Goal: Task Accomplishment & Management: Manage account settings

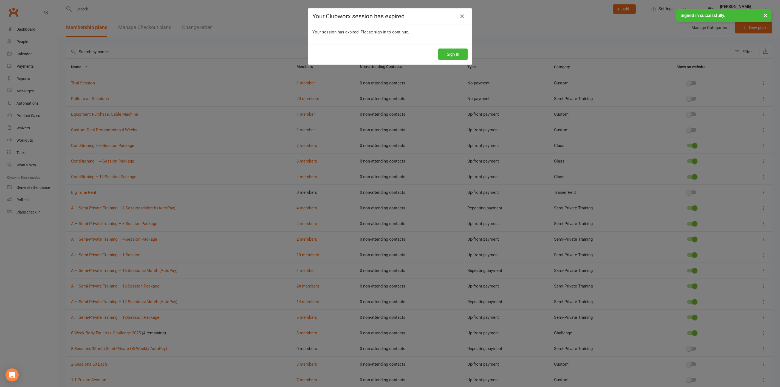
select select "25"
click at [455, 53] on button "Sign In" at bounding box center [452, 55] width 29 height 12
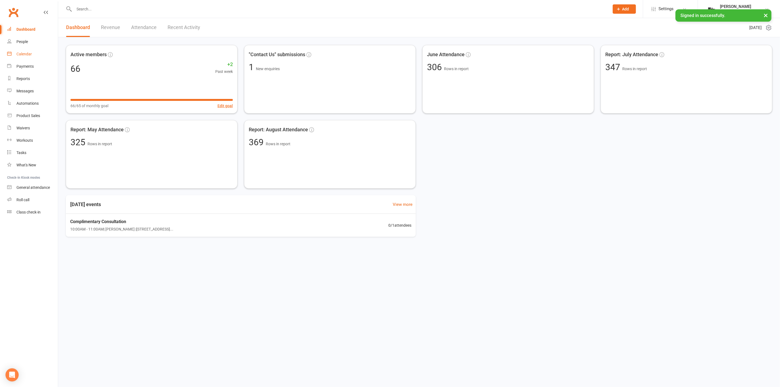
click at [41, 56] on link "Calendar" at bounding box center [32, 54] width 51 height 12
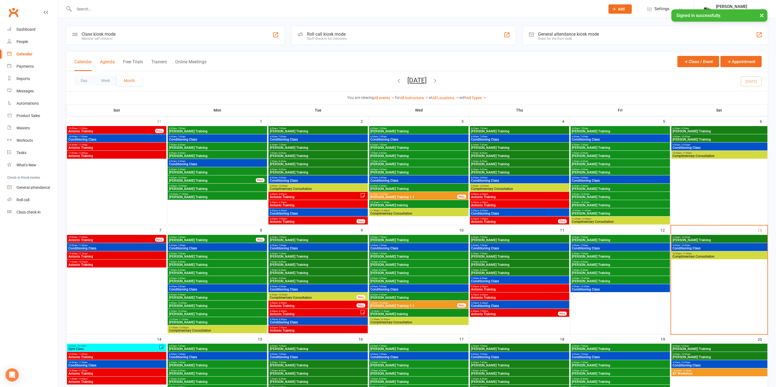
click at [108, 63] on button "Agenda" at bounding box center [107, 65] width 15 height 12
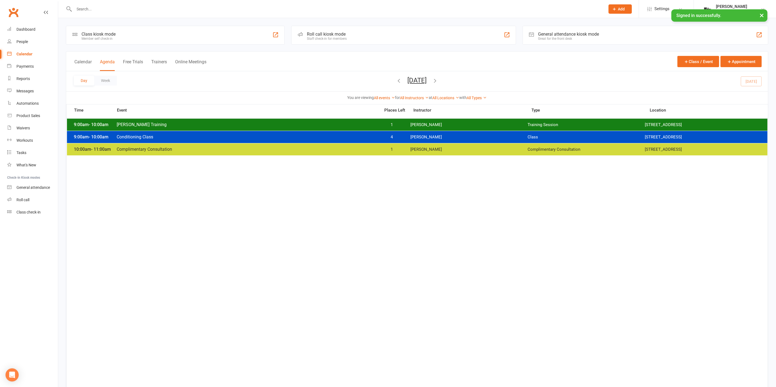
click at [328, 127] on div "9:00am - 10:00am [PERSON_NAME] Training 1 [PERSON_NAME] Training Session [STREE…" at bounding box center [417, 125] width 700 height 12
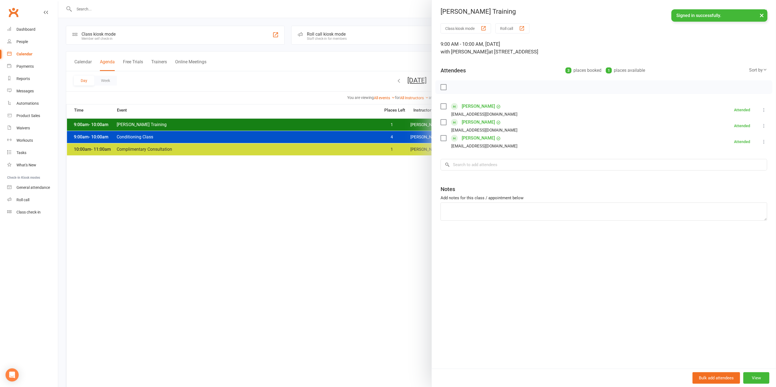
click at [316, 126] on div at bounding box center [417, 193] width 718 height 387
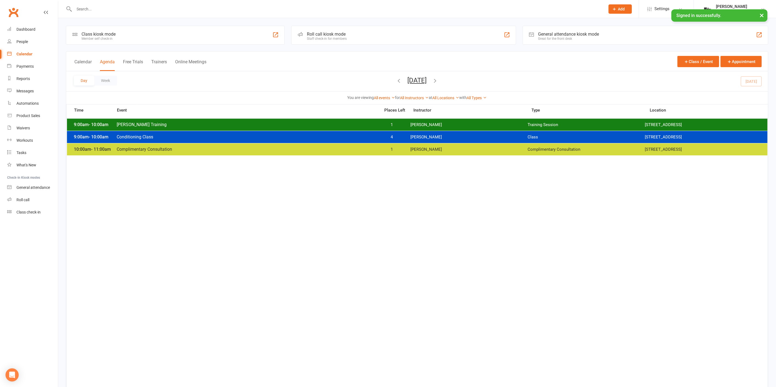
click at [326, 151] on span "Complimentary Consultation" at bounding box center [246, 149] width 261 height 5
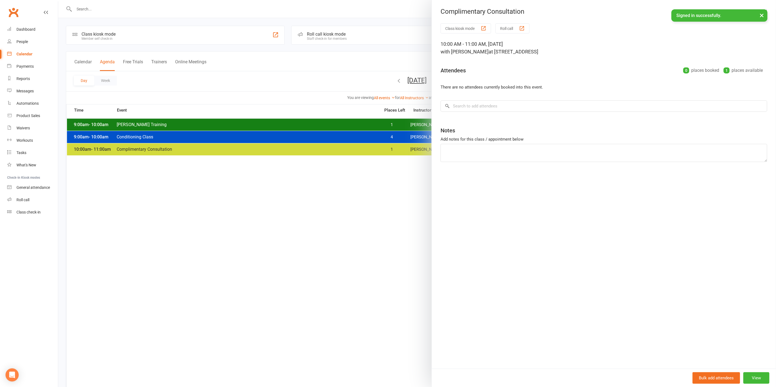
click at [325, 153] on div at bounding box center [417, 193] width 718 height 387
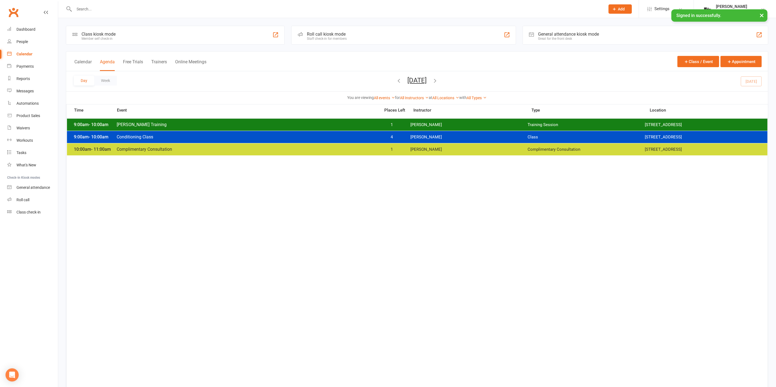
click at [344, 128] on div "9:00am - 10:00am Clayton Training 1 Clayton Moore Training Session 2535 W 237th…" at bounding box center [417, 125] width 700 height 12
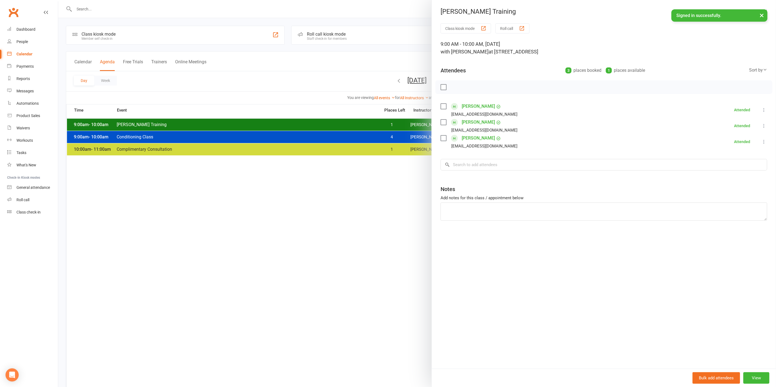
click at [344, 128] on div at bounding box center [417, 193] width 718 height 387
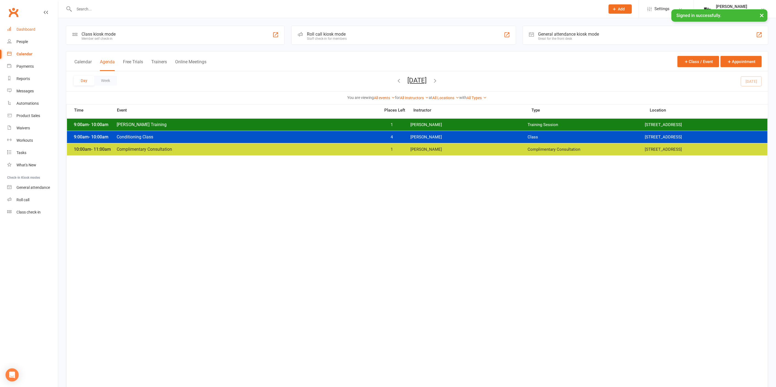
click at [37, 29] on link "Dashboard" at bounding box center [32, 29] width 51 height 12
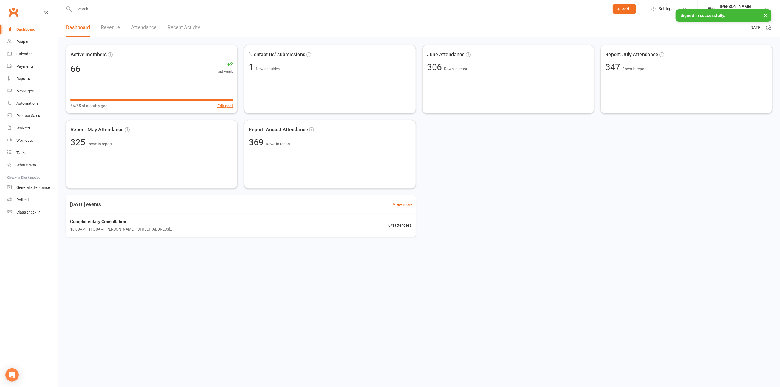
click at [106, 28] on link "Revenue" at bounding box center [110, 27] width 19 height 19
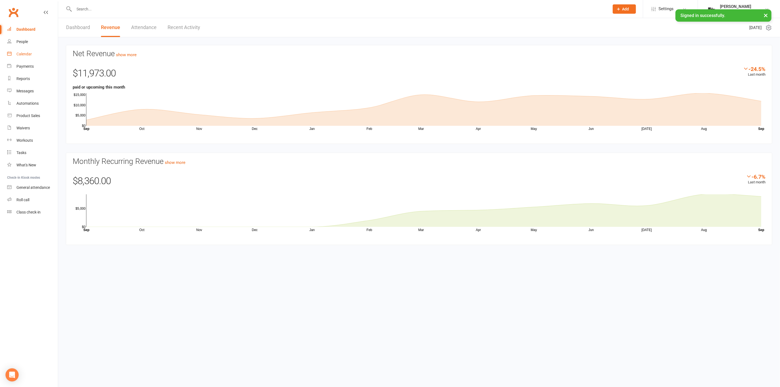
click at [38, 57] on link "Calendar" at bounding box center [32, 54] width 51 height 12
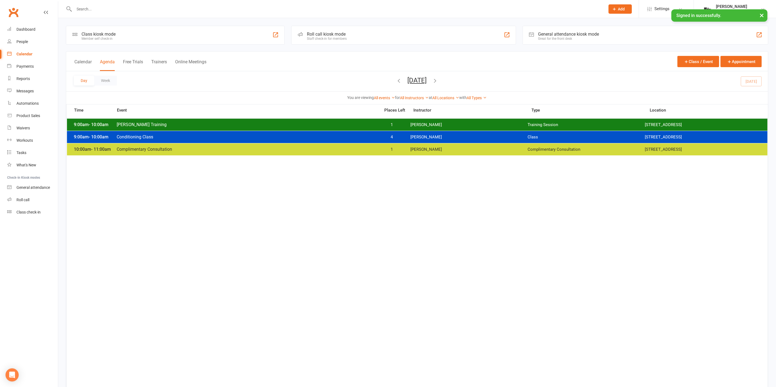
click at [423, 82] on button "Saturday, Sep 13, 2025" at bounding box center [416, 81] width 19 height 8
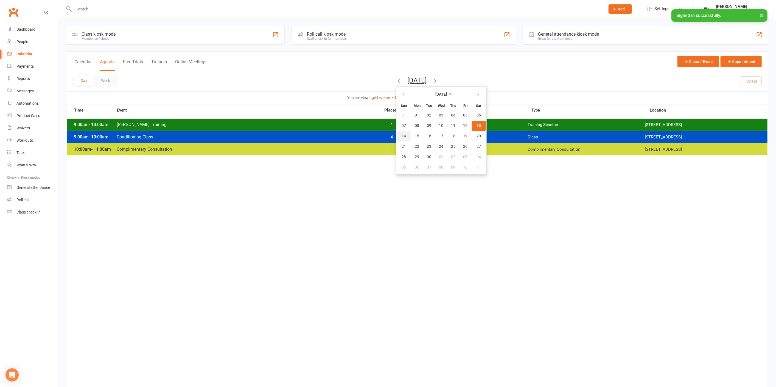
click at [401, 135] on span "14" at bounding box center [403, 136] width 4 height 4
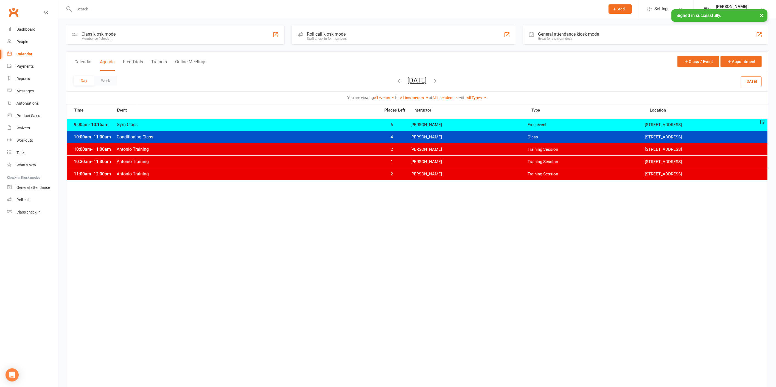
click at [380, 126] on span "6" at bounding box center [391, 124] width 29 height 5
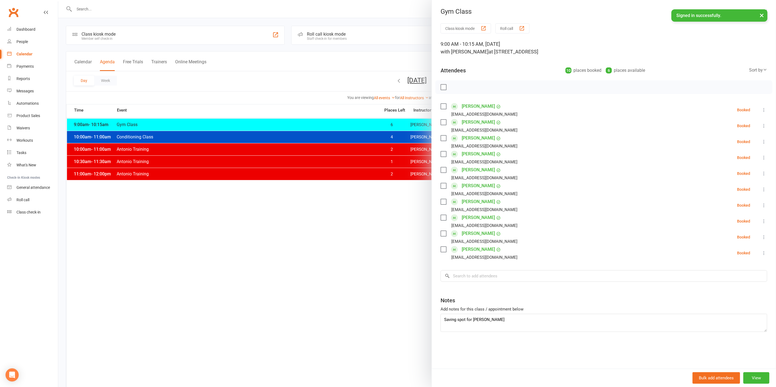
click at [354, 123] on div at bounding box center [417, 193] width 718 height 387
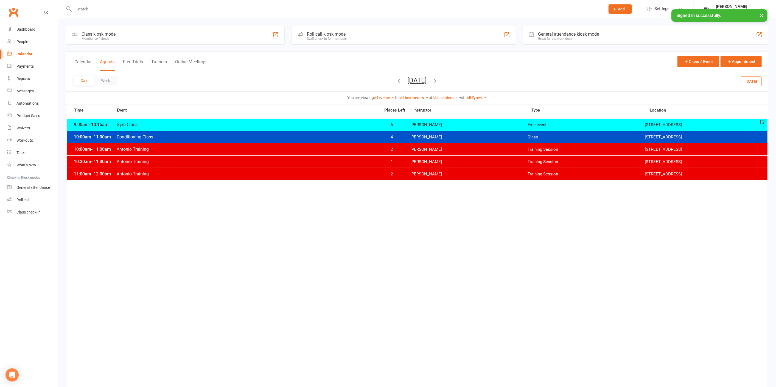
click at [367, 149] on span "Antonio Training" at bounding box center [246, 149] width 261 height 5
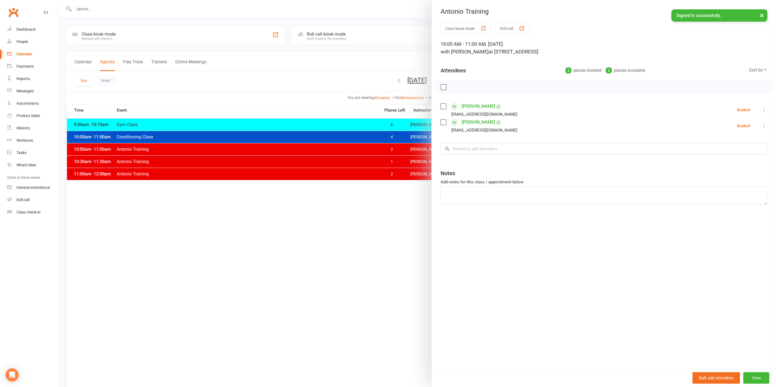
click at [365, 148] on div at bounding box center [417, 193] width 718 height 387
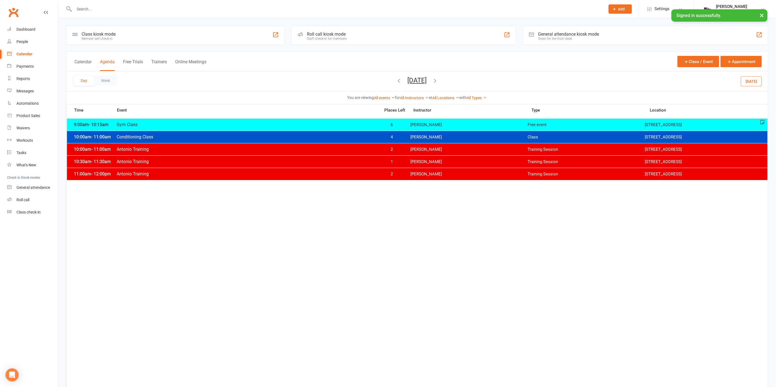
click at [375, 127] on div "9:00am - 10:15am Gym Class 6 Antonio Reyes Free event 2535 W 237th, Suite 126/1…" at bounding box center [417, 125] width 700 height 12
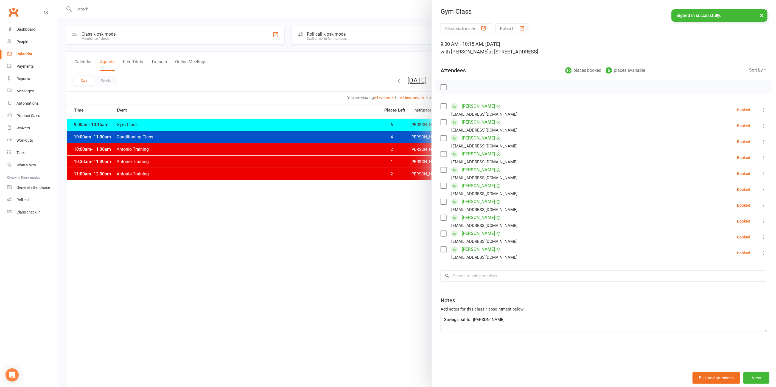
click at [362, 122] on div at bounding box center [417, 193] width 718 height 387
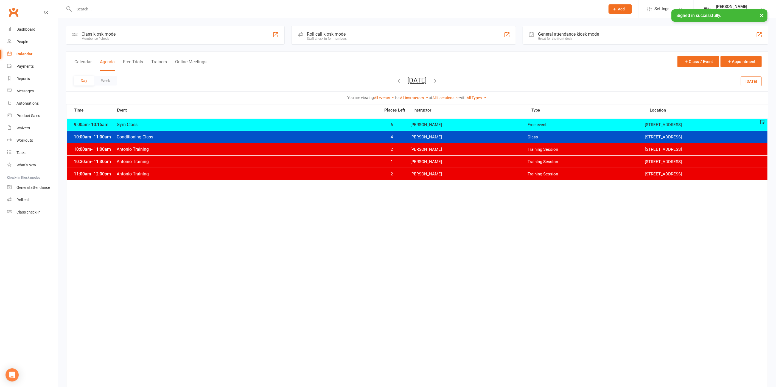
click at [375, 140] on div "10:00am - 11:00am Conditioning Class 4 Antonio Reyes Class 2535 W 237th, Suite …" at bounding box center [417, 137] width 700 height 12
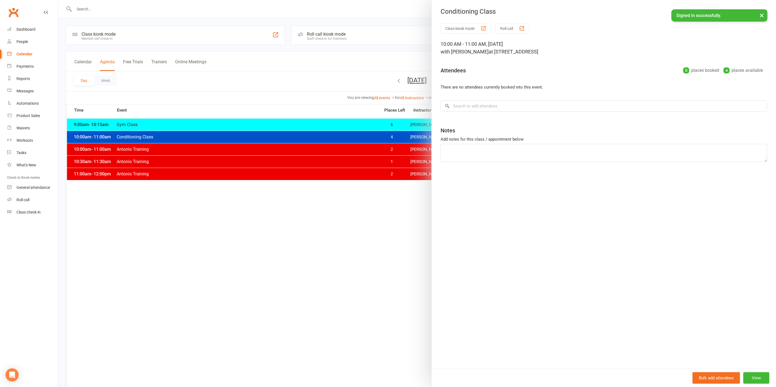
click at [374, 138] on div at bounding box center [417, 193] width 718 height 387
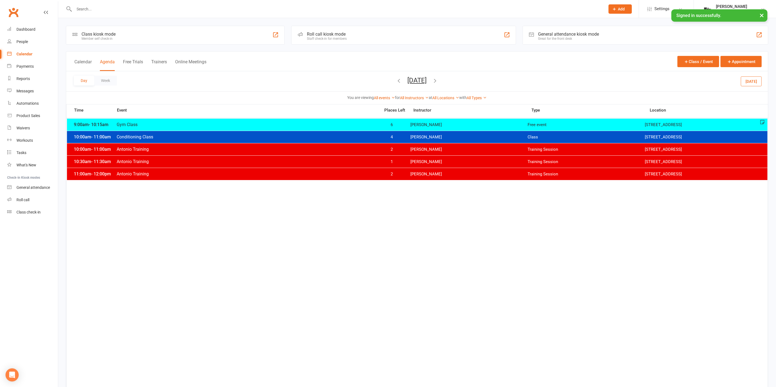
click at [375, 122] on span "Gym Class" at bounding box center [246, 124] width 261 height 5
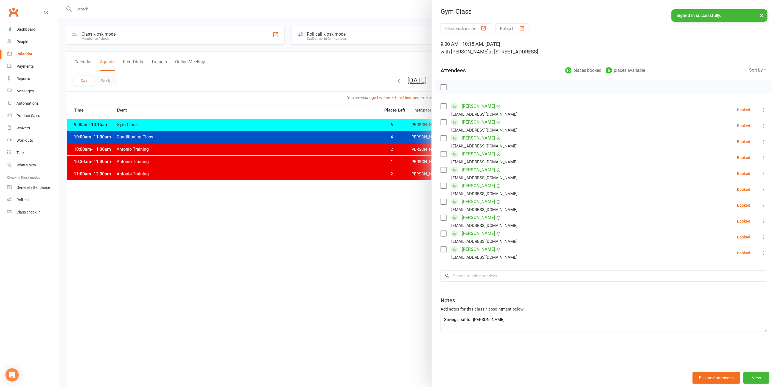
click at [375, 122] on div at bounding box center [417, 193] width 718 height 387
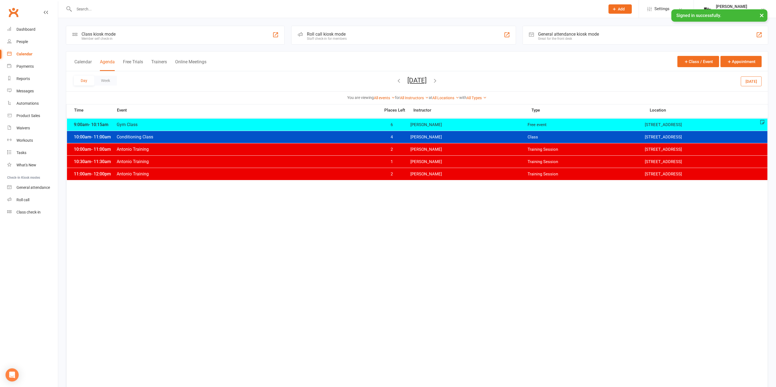
click at [375, 123] on span "Gym Class" at bounding box center [246, 124] width 261 height 5
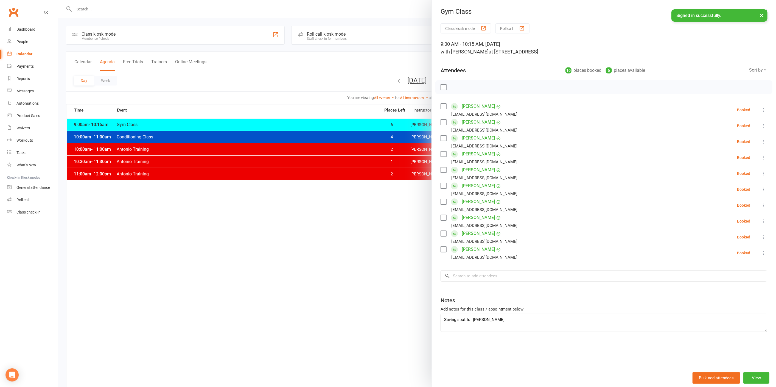
click at [375, 124] on div at bounding box center [417, 193] width 718 height 387
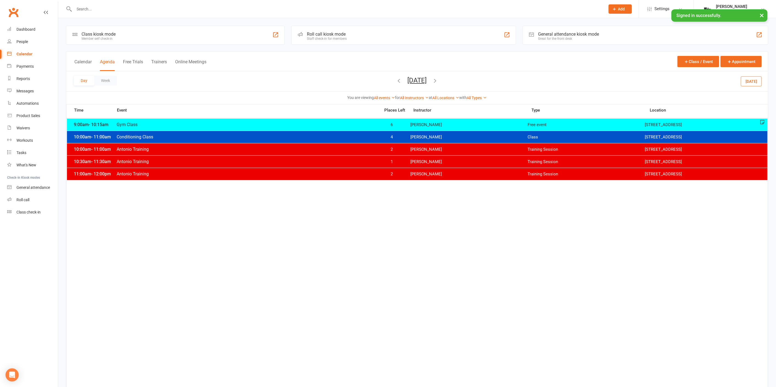
click at [425, 77] on button "Sunday, Sep 14, 2025" at bounding box center [416, 81] width 19 height 8
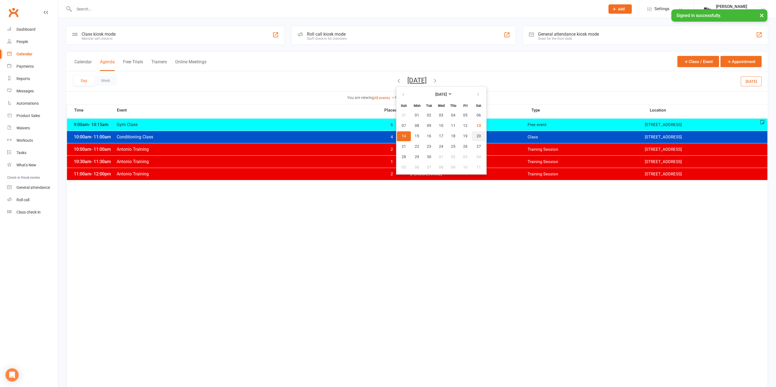
click at [476, 134] on span "20" at bounding box center [478, 136] width 4 height 4
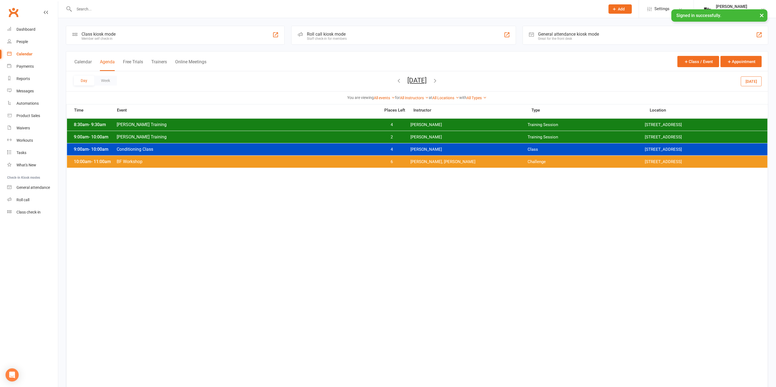
click at [437, 161] on span "Antonio Reyes, Clayton Moore" at bounding box center [468, 161] width 117 height 5
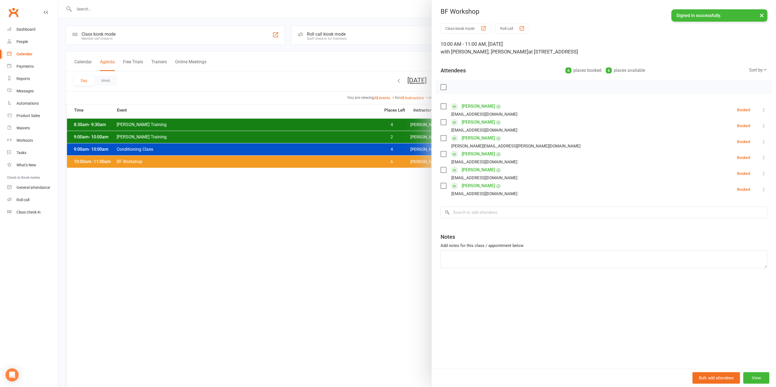
click at [404, 157] on div at bounding box center [417, 193] width 718 height 387
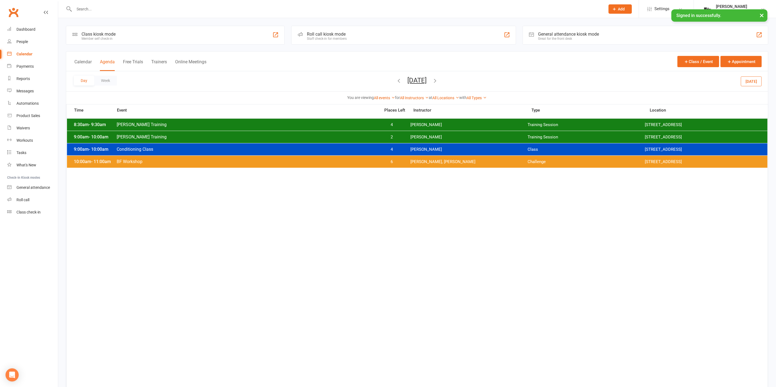
click at [405, 159] on div "10:00am - 11:00am BF Workshop 6 Antonio Reyes, Clayton Moore Challenge 2535 W 2…" at bounding box center [417, 162] width 700 height 12
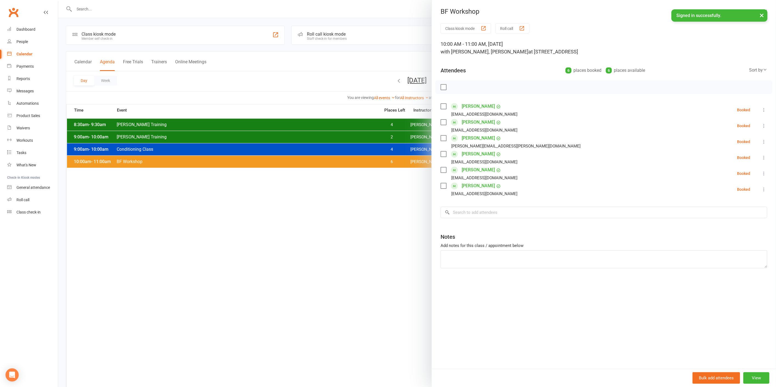
click at [403, 166] on div at bounding box center [417, 193] width 718 height 387
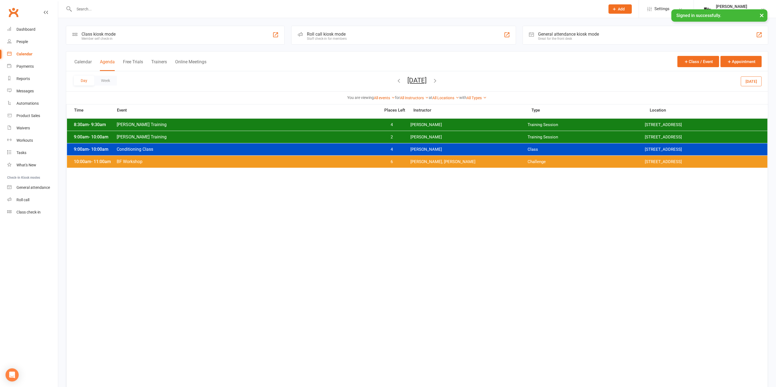
click at [420, 152] on div "9:00am - 10:00am Conditioning Class 4 Clayton Moore Class 2535 W 237th, Suite 1…" at bounding box center [417, 150] width 700 height 12
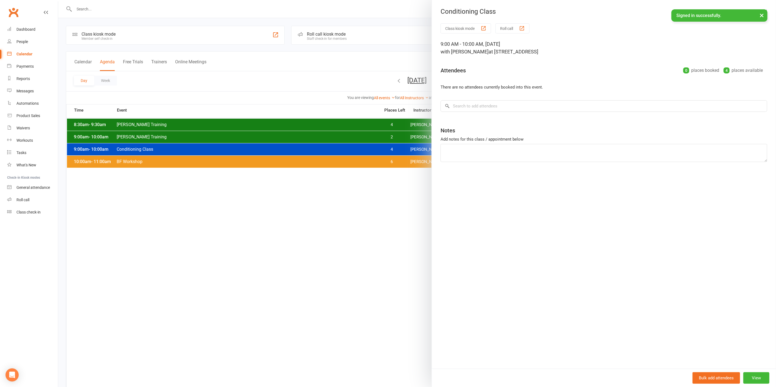
click at [403, 150] on div at bounding box center [417, 193] width 718 height 387
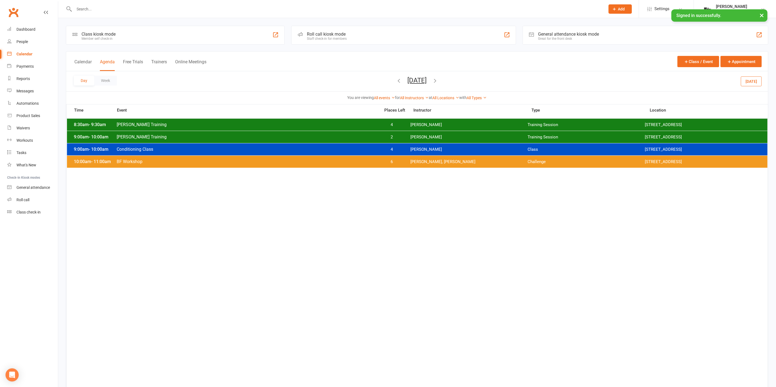
click at [419, 120] on div "8:30am - 9:30am Clayton Training 4 Clayton Moore Training Session 2535 W 237th,…" at bounding box center [417, 125] width 700 height 12
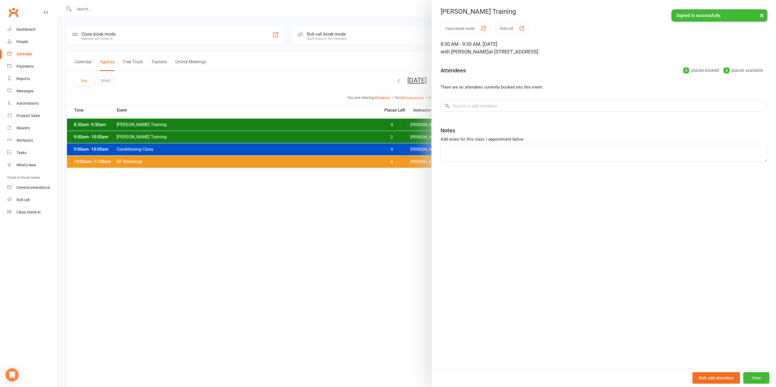
click at [396, 125] on div at bounding box center [417, 193] width 718 height 387
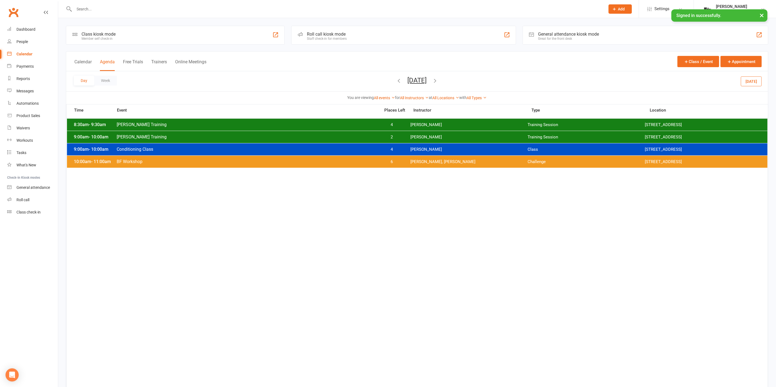
click at [423, 128] on div "8:30am - 9:30am Clayton Training 4 Clayton Moore Training Session 2535 W 237th,…" at bounding box center [417, 125] width 700 height 12
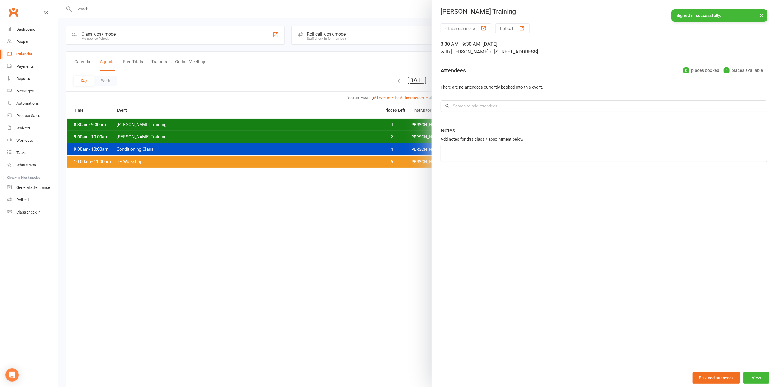
click at [416, 128] on div at bounding box center [417, 193] width 718 height 387
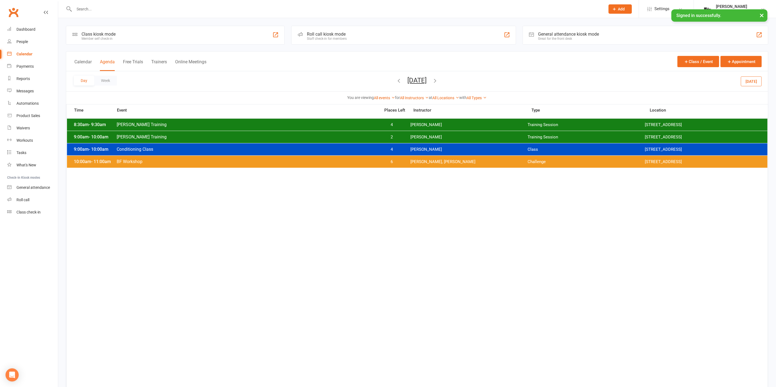
click at [438, 81] on icon "button" at bounding box center [435, 81] width 6 height 6
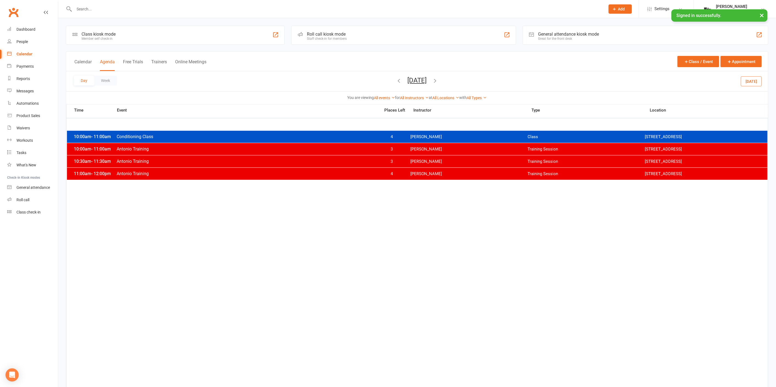
click at [396, 78] on icon "button" at bounding box center [399, 81] width 6 height 6
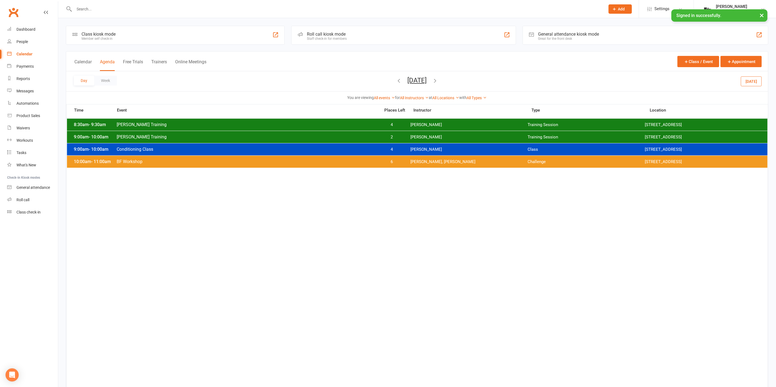
click at [425, 129] on div "8:30am - 9:30am Clayton Training 4 Clayton Moore Training Session 2535 W 237th,…" at bounding box center [417, 125] width 700 height 12
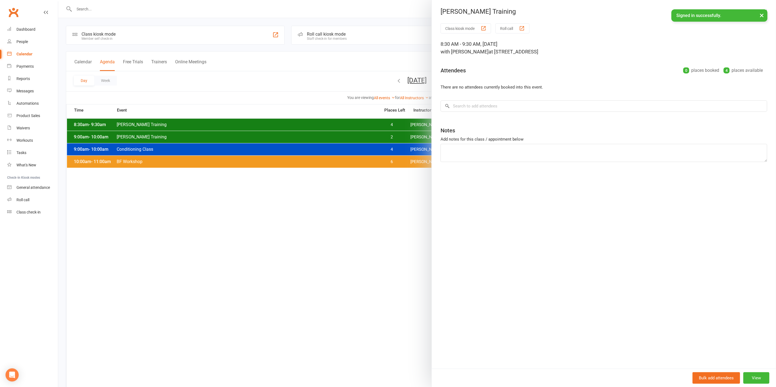
click at [379, 122] on div at bounding box center [417, 193] width 718 height 387
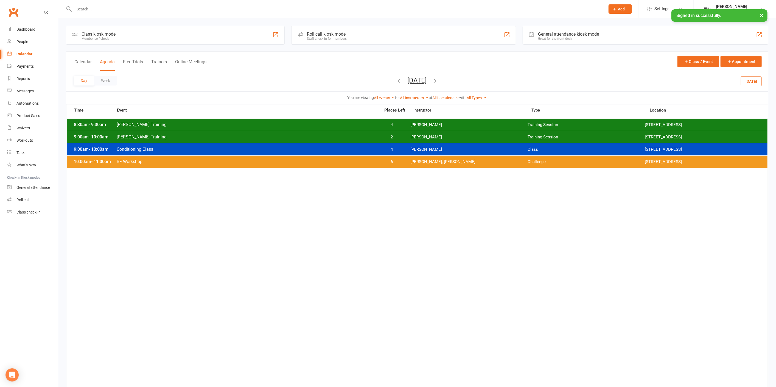
click at [409, 159] on div "10:00am - 11:00am BF Workshop 6 Antonio Reyes, Clayton Moore Challenge 2535 W 2…" at bounding box center [417, 162] width 700 height 12
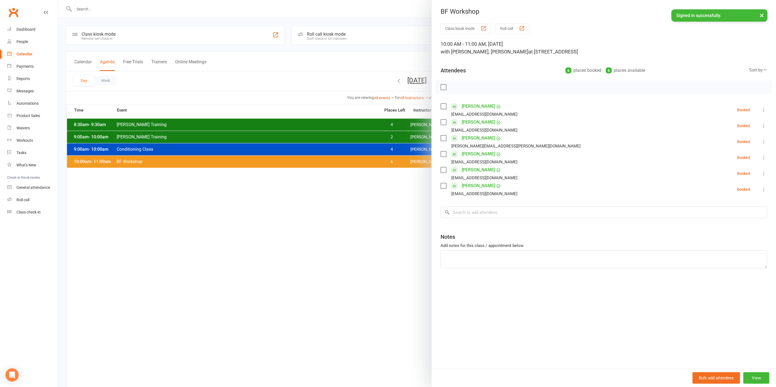
click at [406, 161] on div at bounding box center [417, 193] width 718 height 387
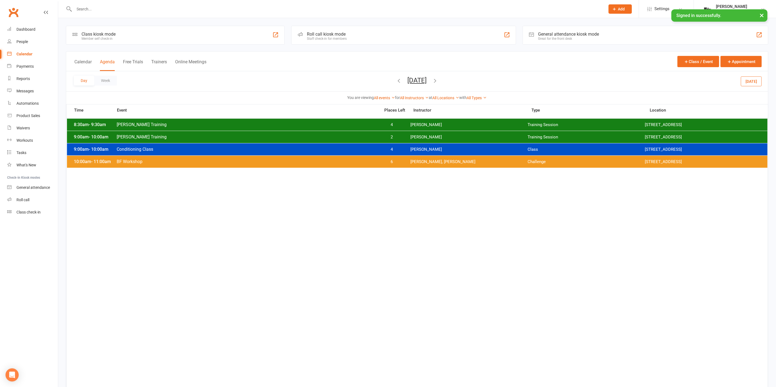
click at [170, 4] on div at bounding box center [333, 9] width 535 height 18
click at [169, 12] on input "text" at bounding box center [336, 9] width 529 height 8
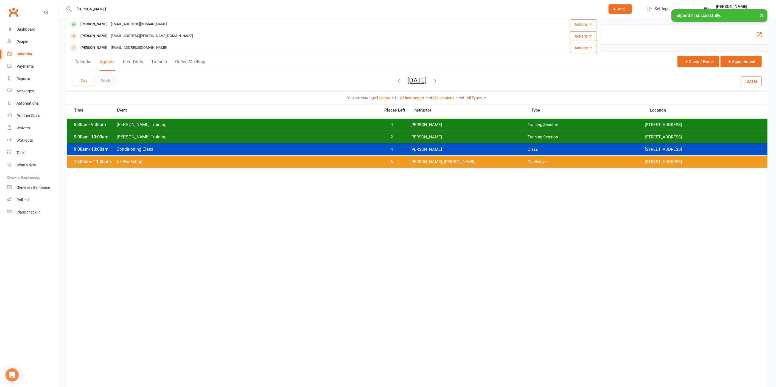
type input "brandi"
click at [142, 26] on div "Brandie Richard bmorita@aol.com" at bounding box center [281, 24] width 430 height 11
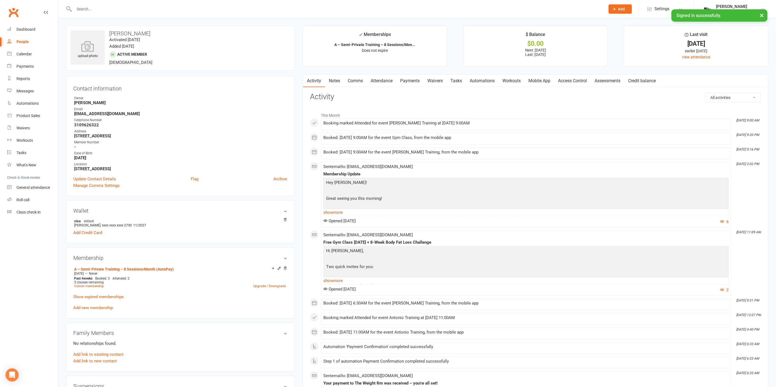
click at [415, 82] on link "Payments" at bounding box center [409, 81] width 27 height 13
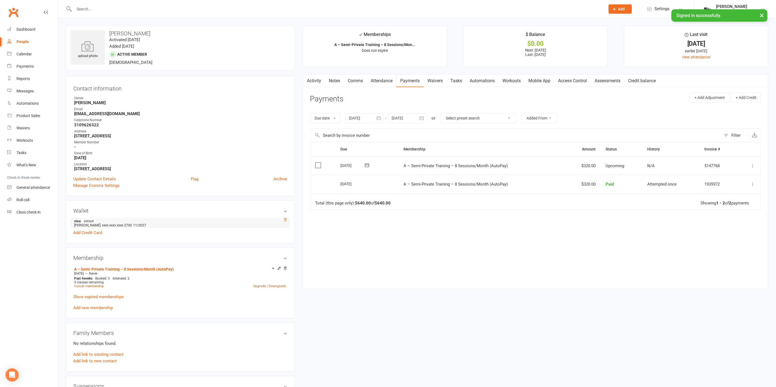
click at [285, 220] on icon at bounding box center [285, 220] width 4 height 4
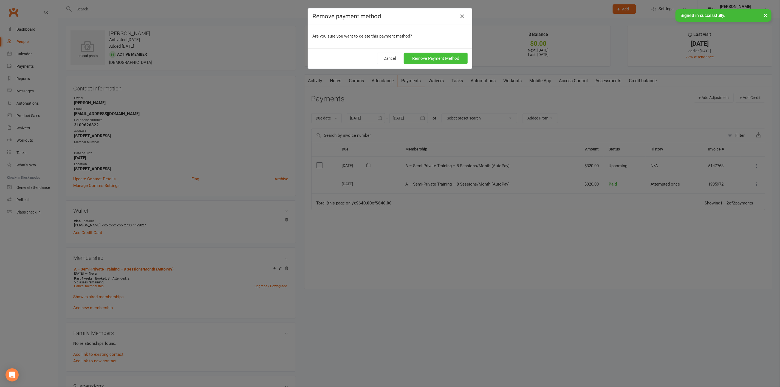
click at [418, 61] on button "Remove Payment Method" at bounding box center [436, 59] width 64 height 12
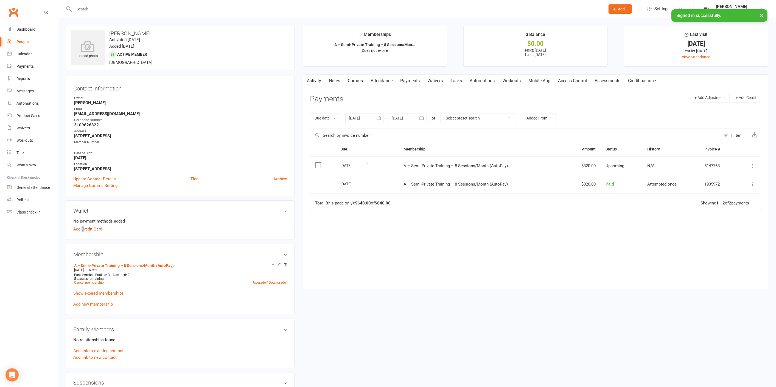
click at [83, 230] on link "Add Credit Card" at bounding box center [87, 229] width 29 height 7
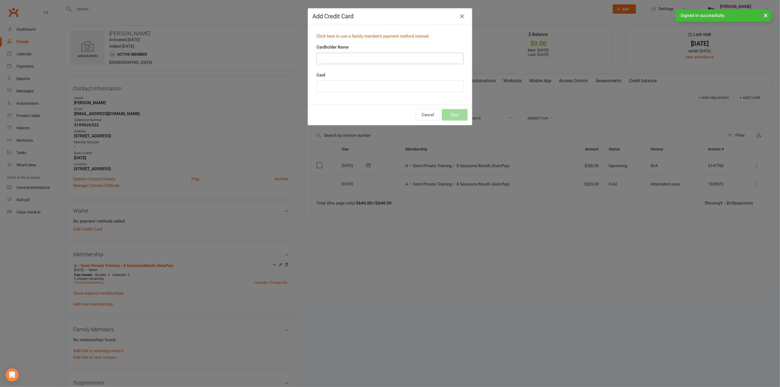
click at [369, 58] on input "Cardholder Name" at bounding box center [390, 59] width 147 height 12
click at [430, 54] on input "Cardholder Name" at bounding box center [390, 59] width 147 height 12
click at [320, 74] on label "Card" at bounding box center [321, 75] width 9 height 7
click at [332, 55] on input "Cardholder Name" at bounding box center [390, 59] width 147 height 12
type input "Brandie Richard"
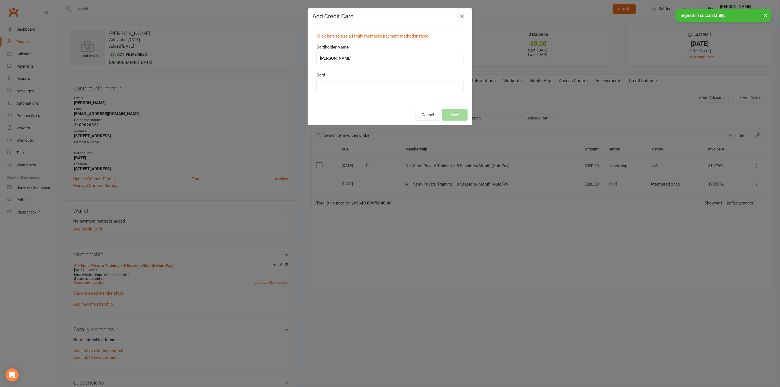
click at [377, 89] on div at bounding box center [390, 87] width 147 height 12
click at [442, 119] on button "Save" at bounding box center [455, 115] width 26 height 12
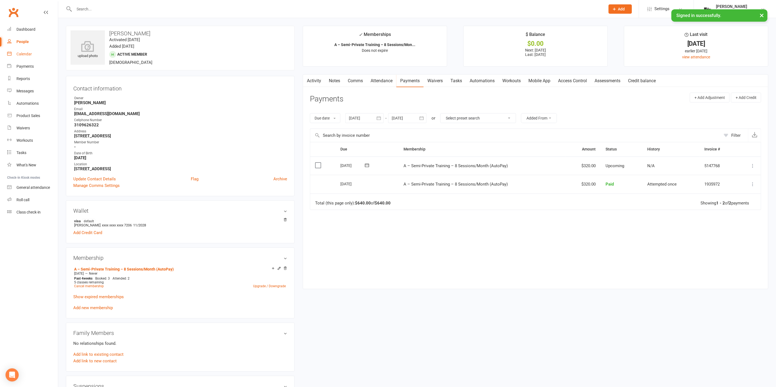
click at [37, 53] on link "Calendar" at bounding box center [32, 54] width 51 height 12
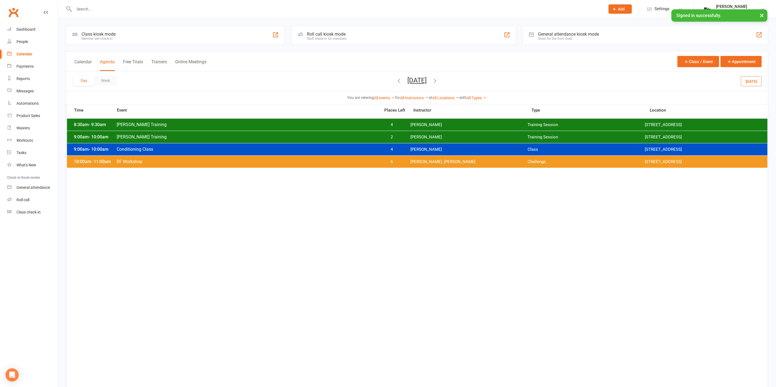
click at [427, 81] on button "Saturday, Sep 20, 2025" at bounding box center [416, 81] width 19 height 8
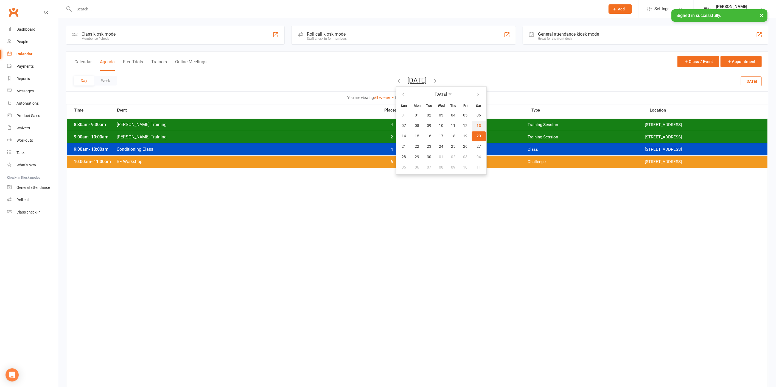
click at [472, 123] on button "13" at bounding box center [479, 126] width 14 height 10
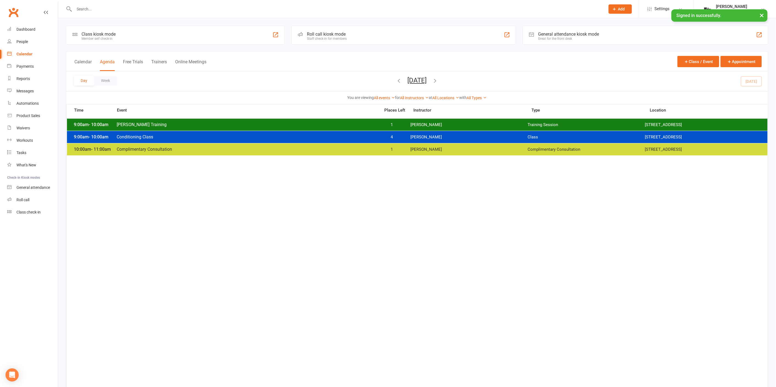
click at [419, 83] on button "Saturday, Sep 13, 2025" at bounding box center [416, 81] width 19 height 8
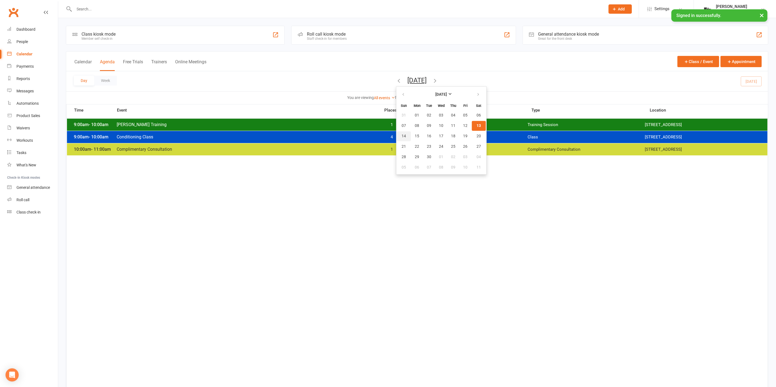
click at [397, 134] on button "14" at bounding box center [404, 136] width 14 height 10
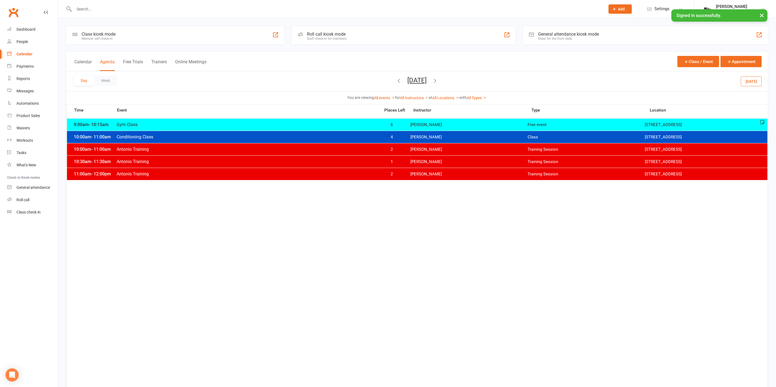
drag, startPoint x: 410, startPoint y: 83, endPoint x: 420, endPoint y: 107, distance: 26.5
click at [410, 83] on button "Sunday, Sep 14, 2025" at bounding box center [416, 81] width 19 height 8
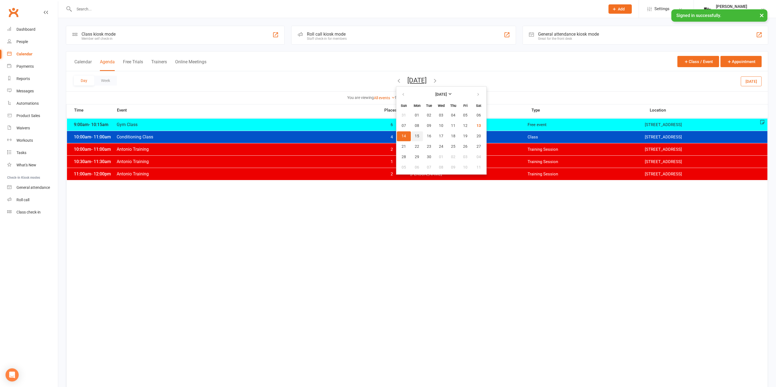
click at [411, 136] on button "15" at bounding box center [417, 136] width 12 height 10
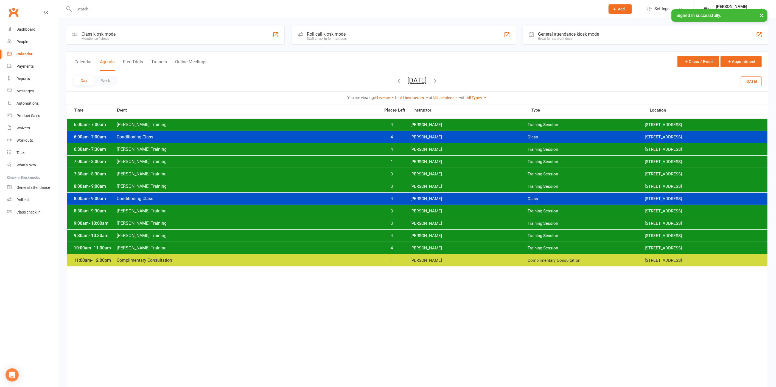
click at [427, 82] on button "Monday, Sep 15, 2025" at bounding box center [416, 81] width 19 height 8
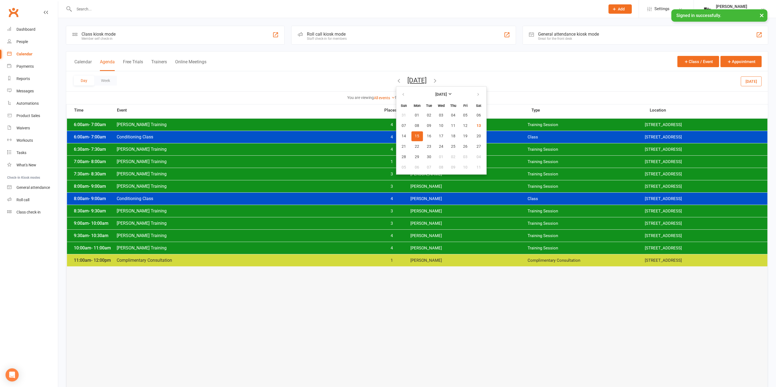
drag, startPoint x: 452, startPoint y: 285, endPoint x: 409, endPoint y: 207, distance: 88.6
click at [415, 136] on span "15" at bounding box center [417, 136] width 4 height 4
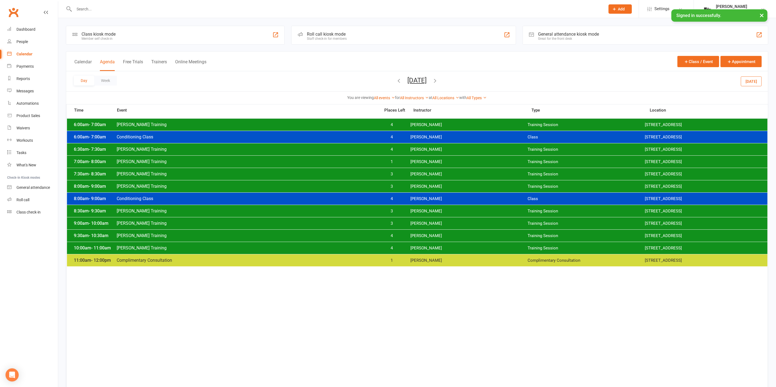
click at [761, 15] on button "×" at bounding box center [761, 15] width 10 height 12
click at [48, 12] on icon at bounding box center [46, 12] width 4 height 4
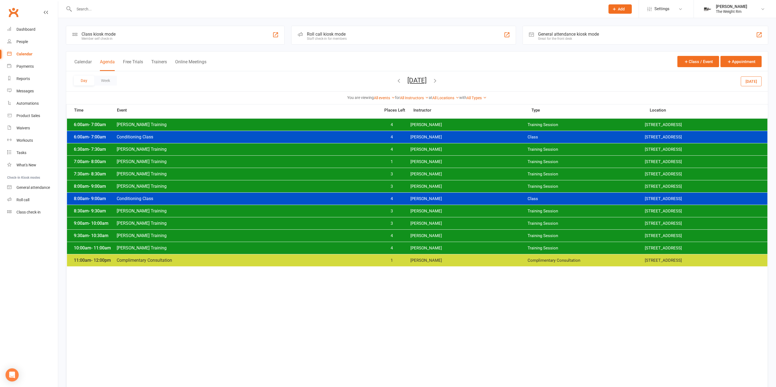
click at [47, 14] on icon at bounding box center [46, 12] width 4 height 4
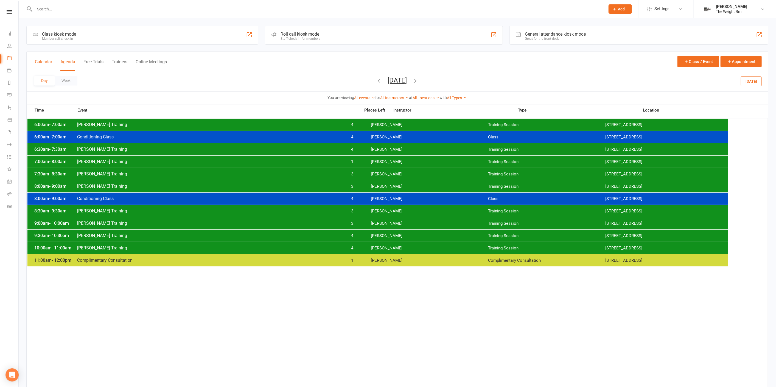
click at [48, 61] on button "Calendar" at bounding box center [43, 65] width 17 height 12
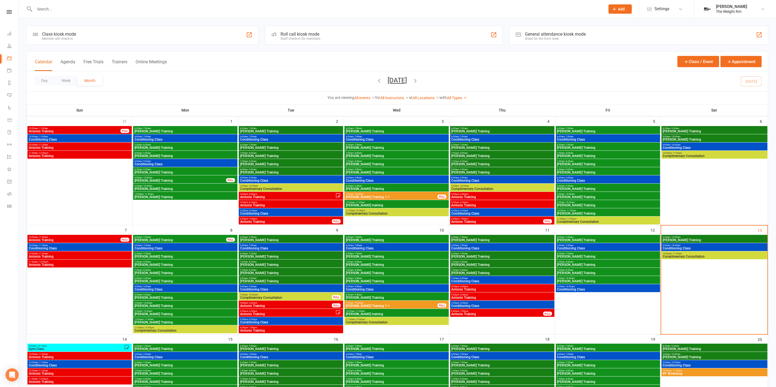
click at [407, 78] on button "September 2025" at bounding box center [397, 81] width 19 height 8
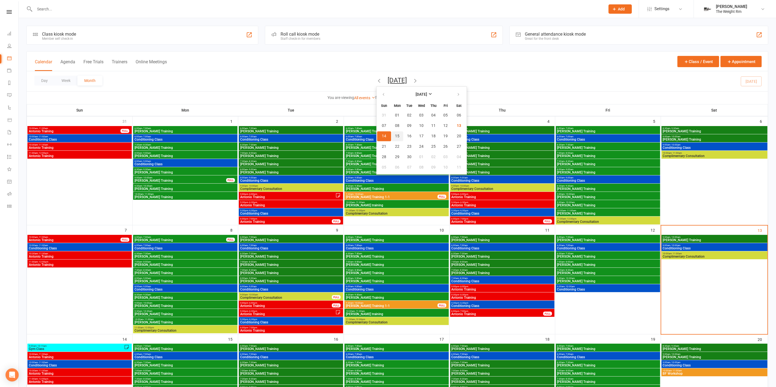
click at [392, 138] on button "15" at bounding box center [398, 136] width 12 height 10
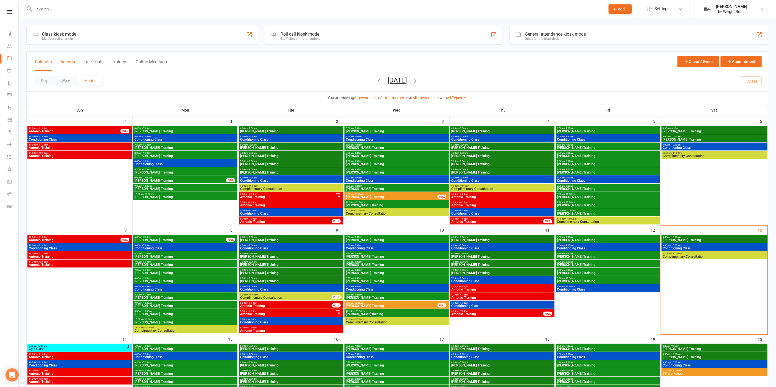
click at [66, 62] on button "Agenda" at bounding box center [67, 65] width 15 height 12
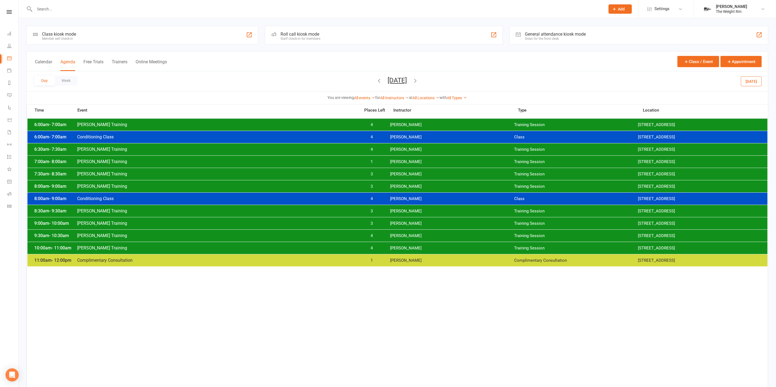
click at [388, 82] on button "Monday, Sep 15, 2025" at bounding box center [397, 81] width 19 height 8
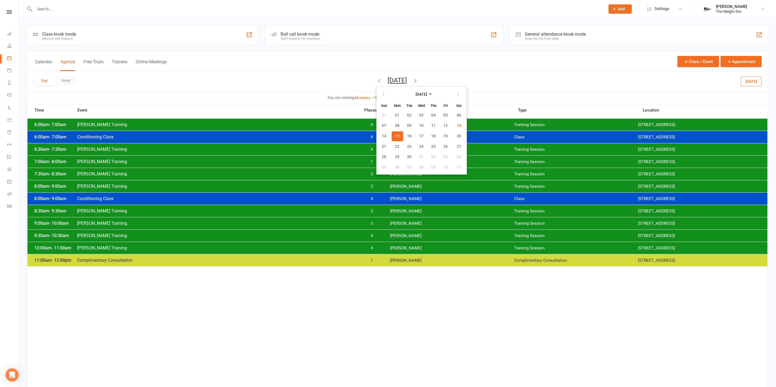
click at [392, 140] on button "15" at bounding box center [398, 136] width 12 height 10
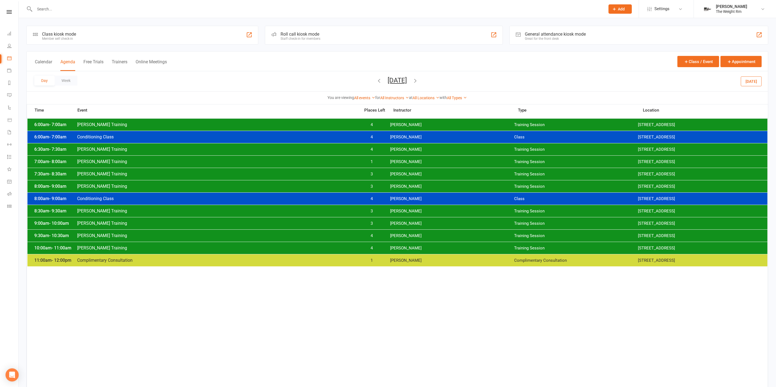
click at [379, 161] on span "1" at bounding box center [371, 161] width 29 height 5
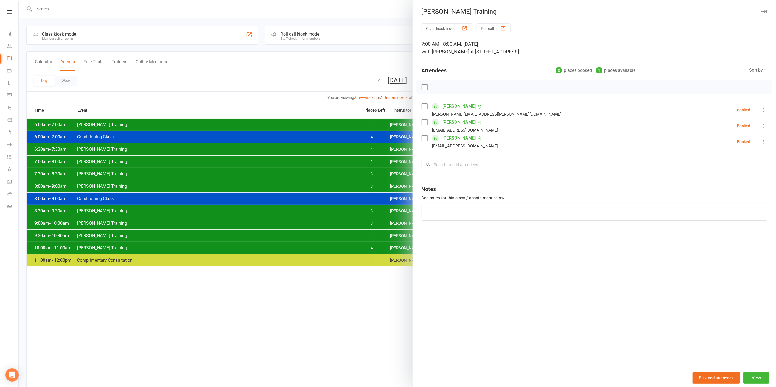
drag, startPoint x: 362, startPoint y: 165, endPoint x: 366, endPoint y: 165, distance: 3.9
click at [363, 165] on div at bounding box center [397, 193] width 757 height 387
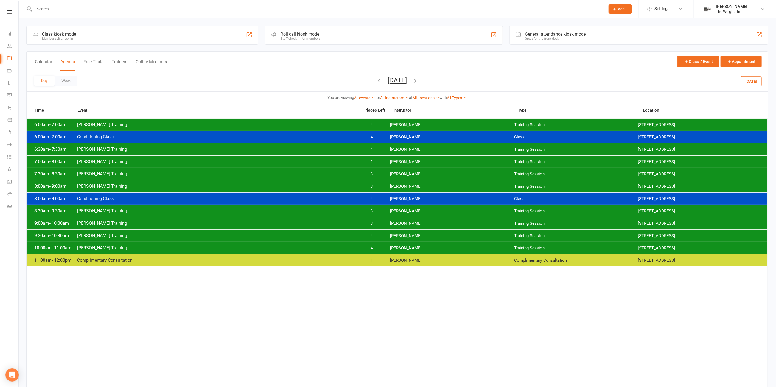
click at [398, 205] on div "8:30am - 9:30am Clayton Training 3 Clayton Moore Training Session 2535 W 237th,…" at bounding box center [397, 211] width 740 height 12
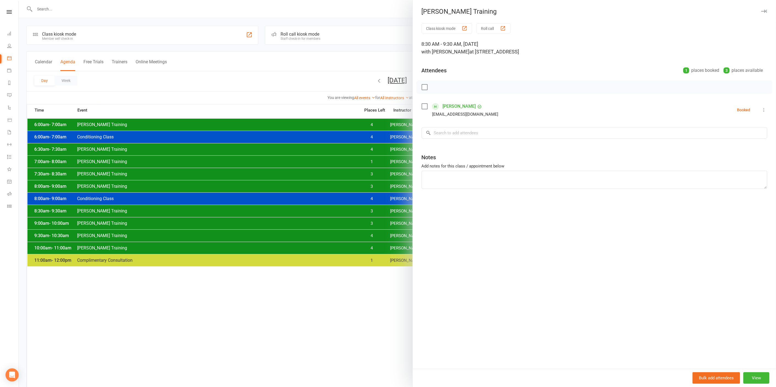
click at [353, 224] on div at bounding box center [397, 193] width 757 height 387
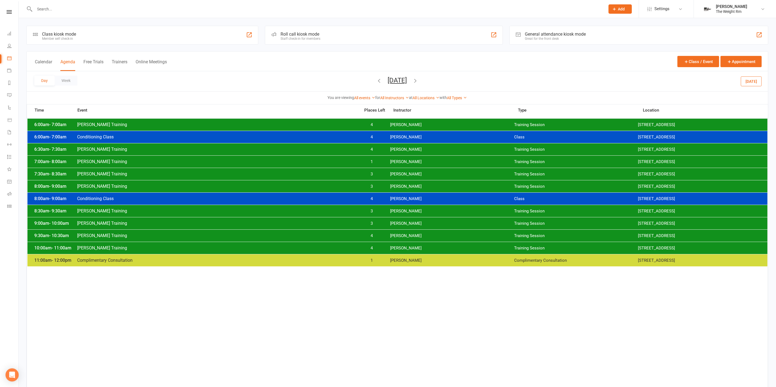
click at [385, 249] on span "4" at bounding box center [371, 248] width 29 height 5
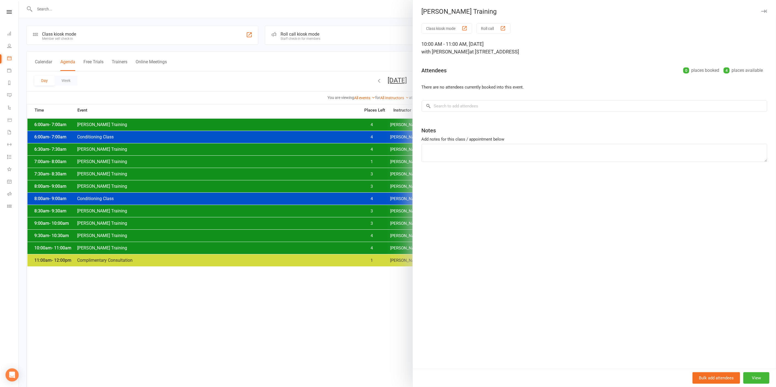
click at [374, 237] on div at bounding box center [397, 193] width 757 height 387
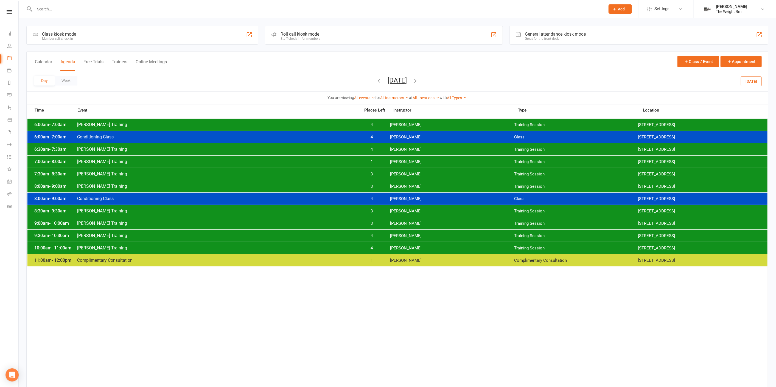
click at [412, 85] on span "Monday, Sep 15, 2025 September 2025 Sun Mon Tue Wed Thu Fri Sat 31 01 02 03 04 …" at bounding box center [397, 82] width 30 height 10
click at [407, 83] on button "Monday, Sep 15, 2025" at bounding box center [397, 81] width 19 height 8
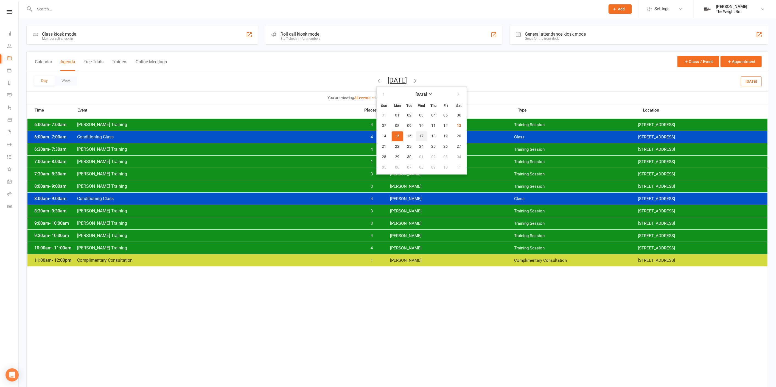
click at [419, 134] on span "17" at bounding box center [421, 136] width 4 height 4
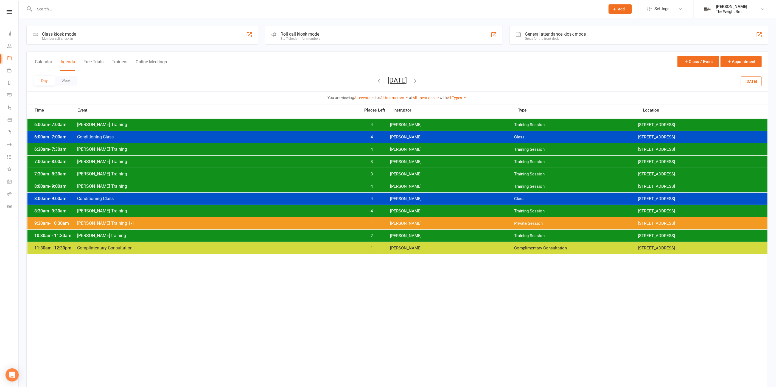
click at [407, 80] on button "Wednesday, Sep 17, 2025" at bounding box center [397, 81] width 19 height 8
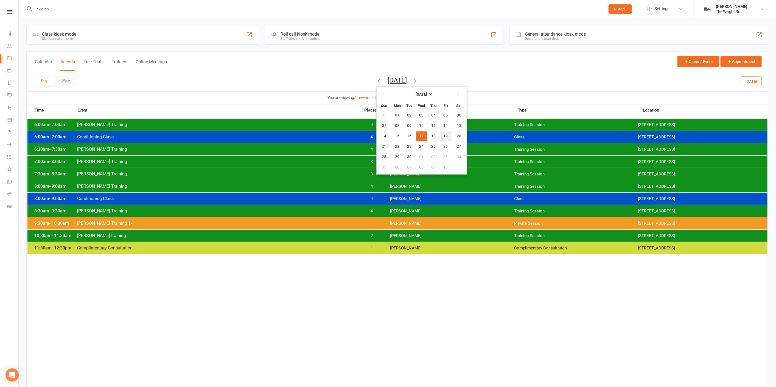
click at [443, 137] on span "19" at bounding box center [445, 136] width 4 height 4
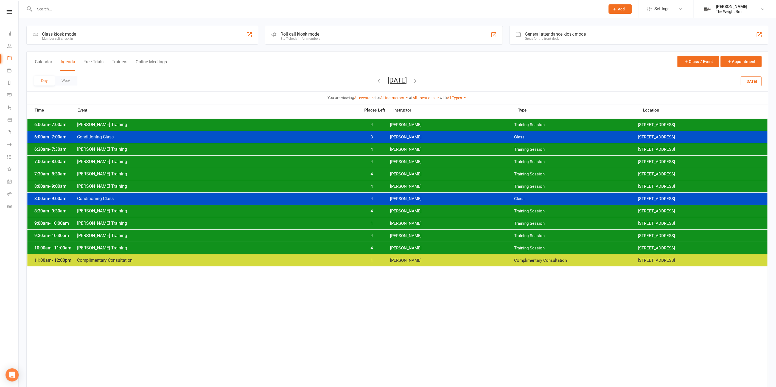
click at [407, 80] on button "Friday, Sep 19, 2025" at bounding box center [397, 81] width 19 height 8
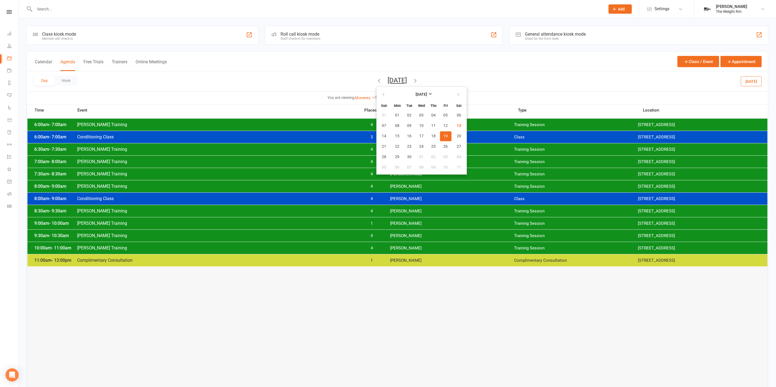
click at [400, 210] on span "[PERSON_NAME]" at bounding box center [452, 211] width 124 height 5
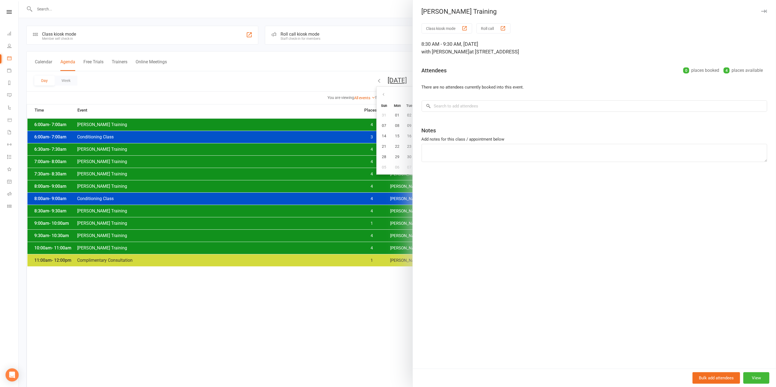
click at [405, 234] on div at bounding box center [397, 193] width 757 height 387
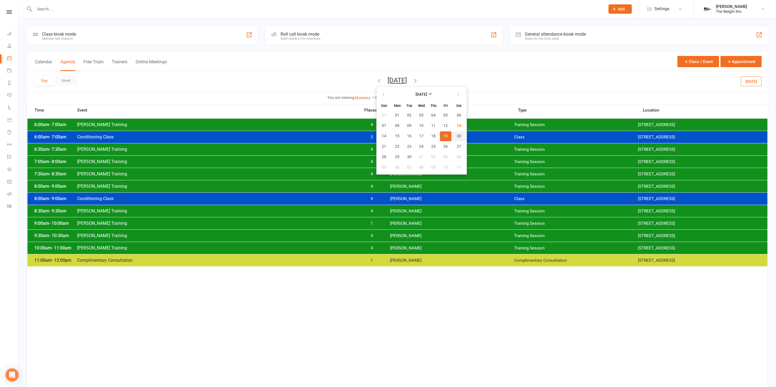
click at [452, 136] on button "20" at bounding box center [459, 136] width 14 height 10
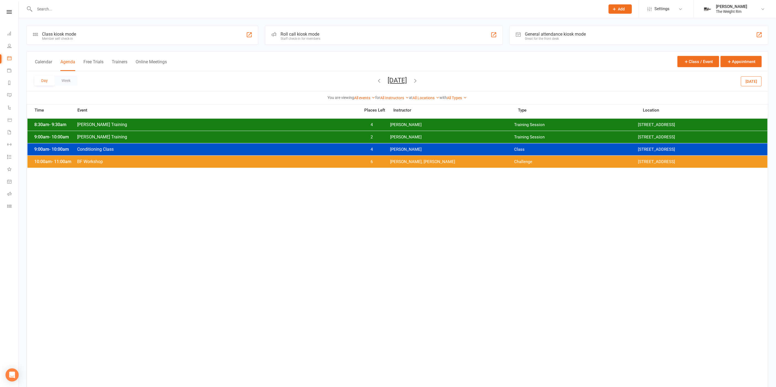
click at [407, 79] on button "Saturday, Sep 20, 2025" at bounding box center [397, 81] width 19 height 8
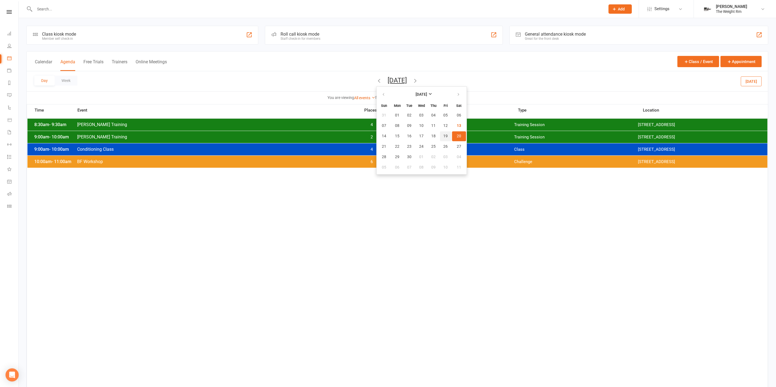
click at [440, 135] on button "19" at bounding box center [446, 136] width 12 height 10
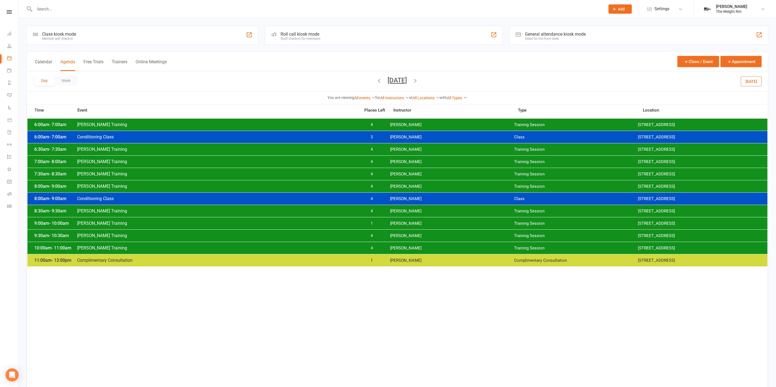
click at [407, 83] on button "Friday, Sep 19, 2025" at bounding box center [397, 81] width 19 height 8
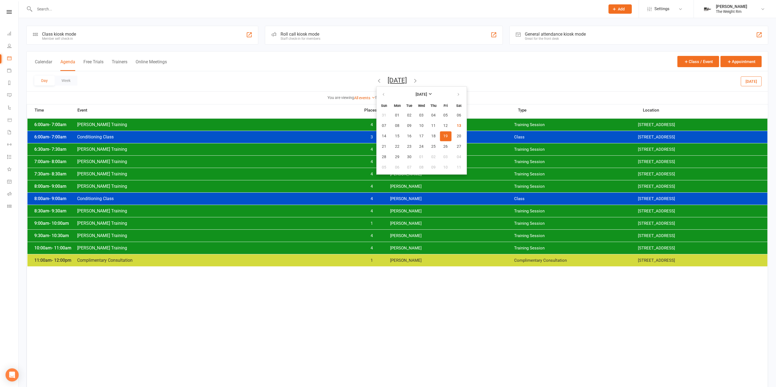
click at [443, 135] on span "19" at bounding box center [445, 136] width 4 height 4
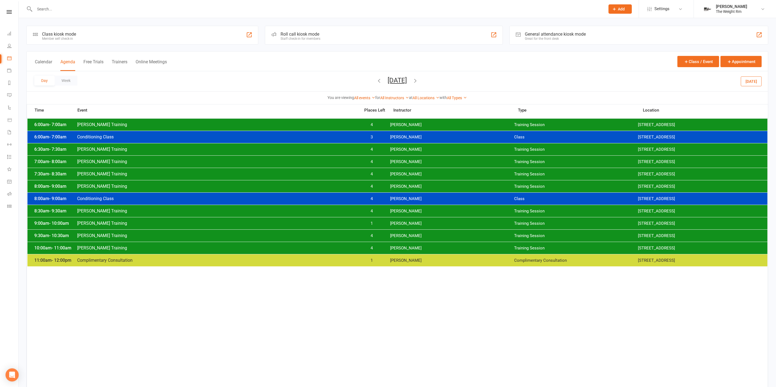
click at [409, 225] on span "[PERSON_NAME]" at bounding box center [452, 223] width 124 height 5
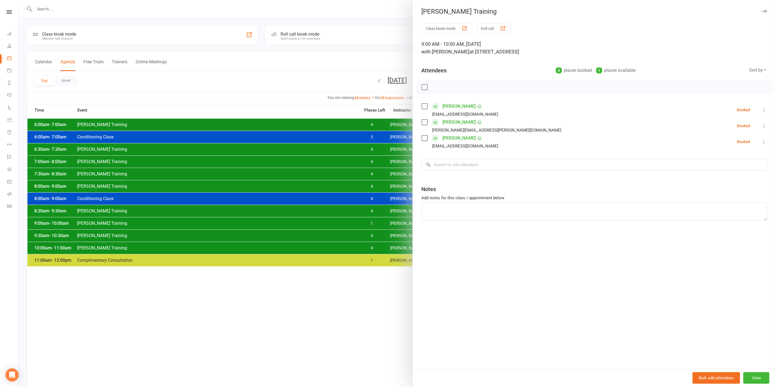
click at [361, 222] on div at bounding box center [397, 193] width 757 height 387
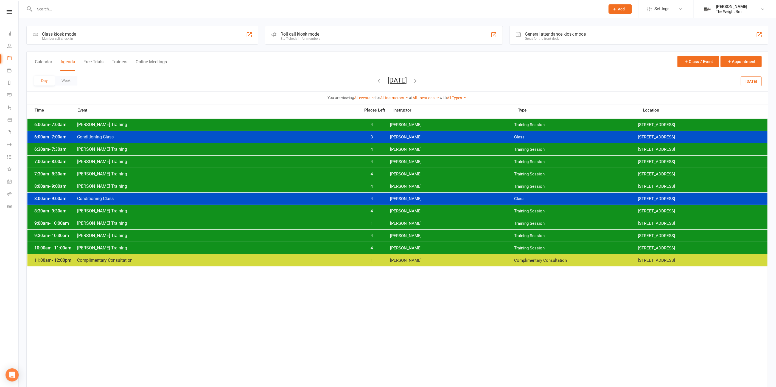
click at [388, 249] on div "10:00am - 11:00am Clayton Training 4 Clayton Moore Training Session 2535 W 237t…" at bounding box center [397, 248] width 740 height 12
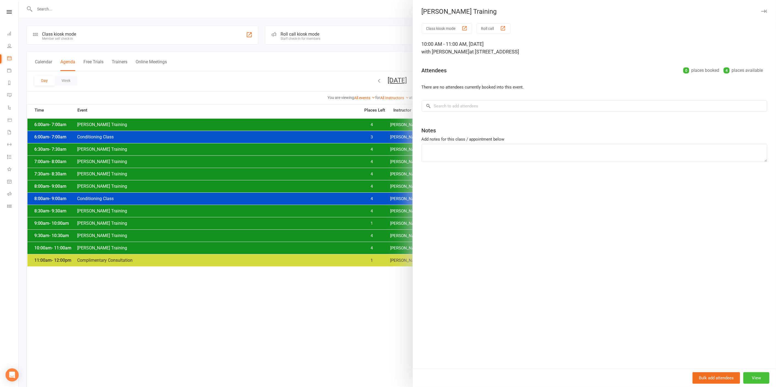
drag, startPoint x: 750, startPoint y: 376, endPoint x: 736, endPoint y: 121, distance: 255.6
click at [749, 376] on button "View" at bounding box center [756, 379] width 26 height 12
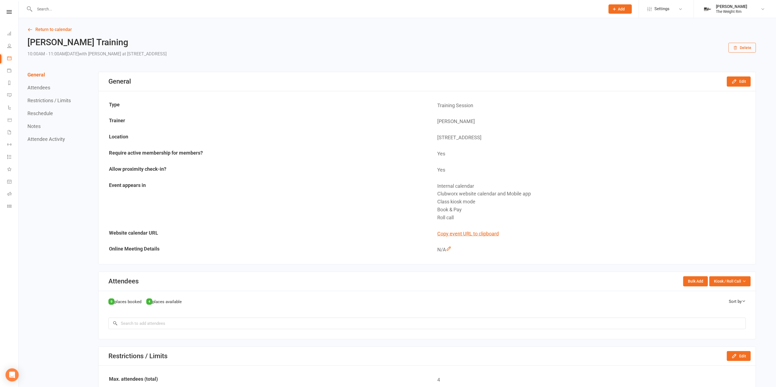
click at [748, 51] on button "Delete" at bounding box center [741, 48] width 27 height 10
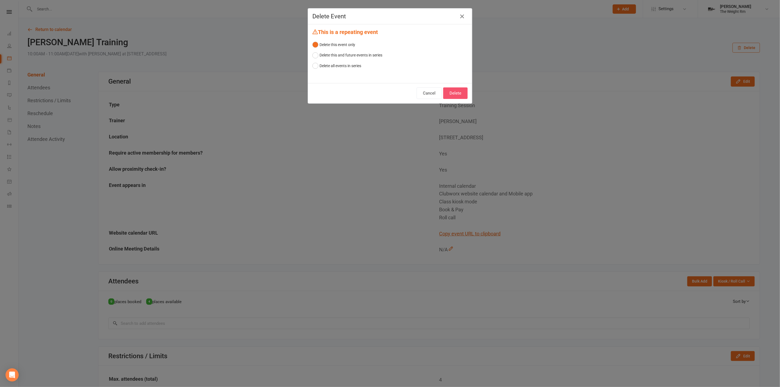
click at [463, 97] on button "Delete" at bounding box center [455, 94] width 24 height 12
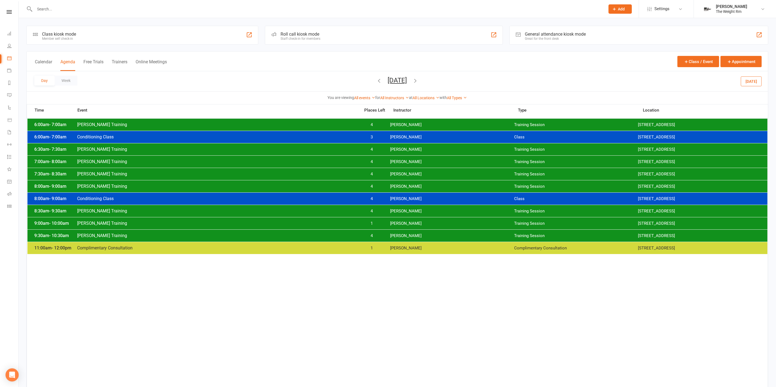
click at [393, 236] on span "[PERSON_NAME]" at bounding box center [452, 235] width 124 height 5
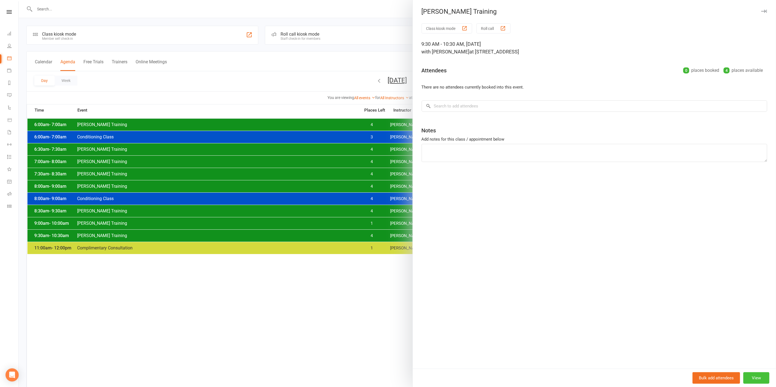
click at [753, 374] on button "View" at bounding box center [756, 379] width 26 height 12
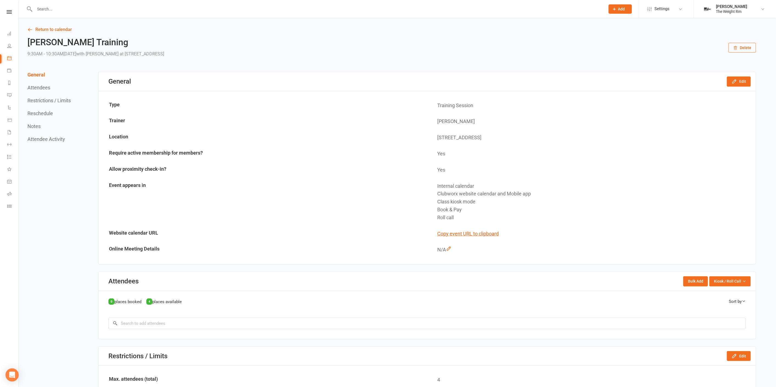
click at [745, 45] on button "Delete" at bounding box center [741, 48] width 27 height 10
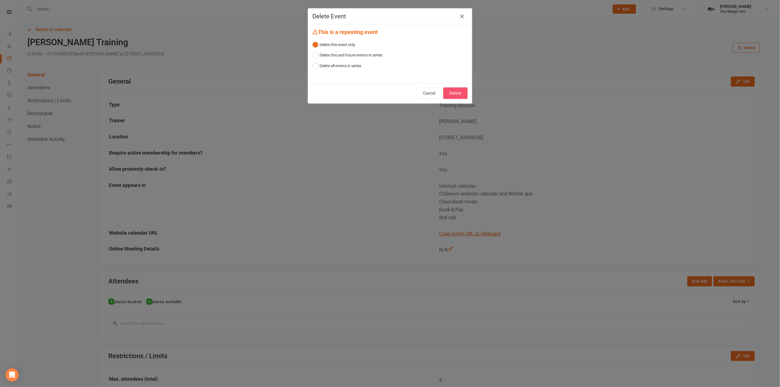
click at [448, 96] on button "Delete" at bounding box center [455, 94] width 24 height 12
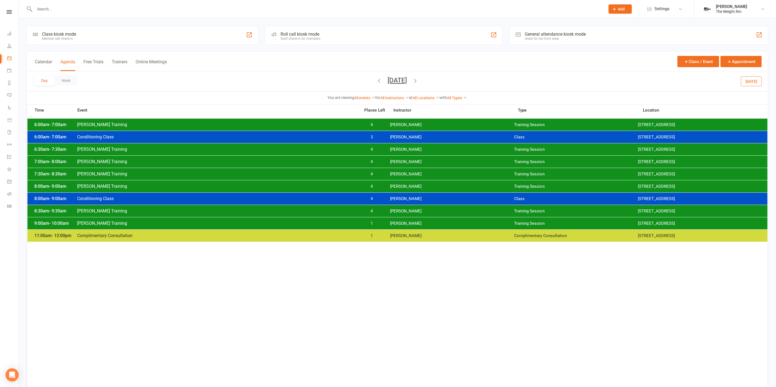
click at [388, 81] on button "Friday, Sep 19, 2025" at bounding box center [397, 81] width 19 height 8
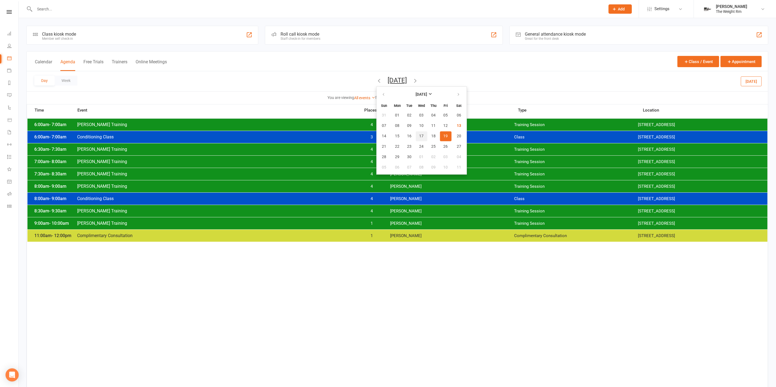
click at [416, 136] on button "17" at bounding box center [422, 136] width 12 height 10
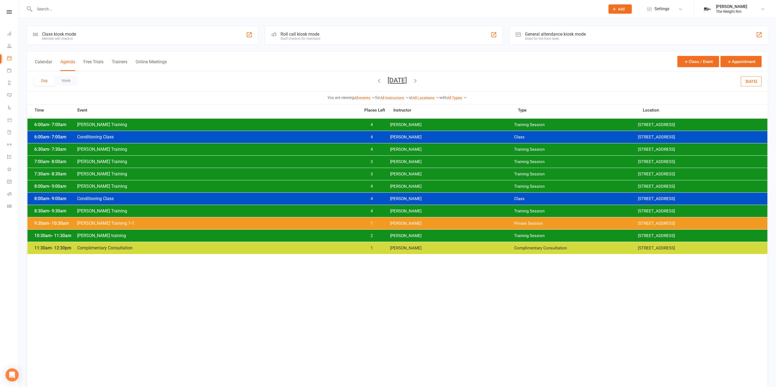
click at [404, 239] on div "10:30am - 11:30am Clayton training 2 Clayton Moore Training Session 2535 W 237t…" at bounding box center [397, 236] width 740 height 12
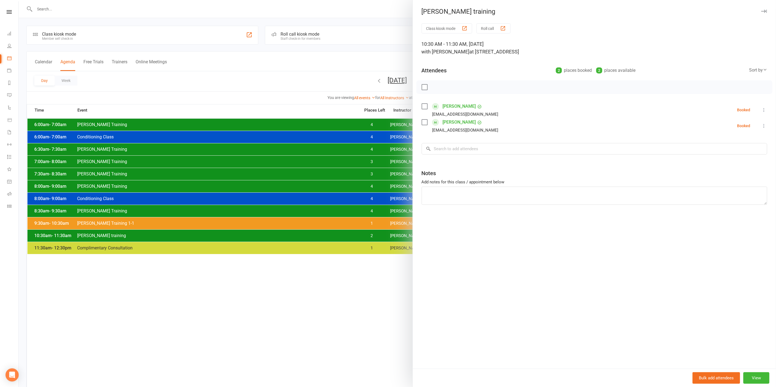
click at [394, 235] on div at bounding box center [397, 193] width 757 height 387
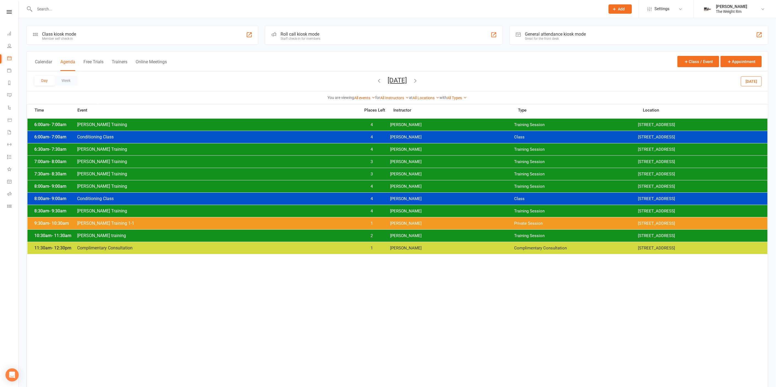
click at [396, 237] on span "[PERSON_NAME]" at bounding box center [452, 235] width 124 height 5
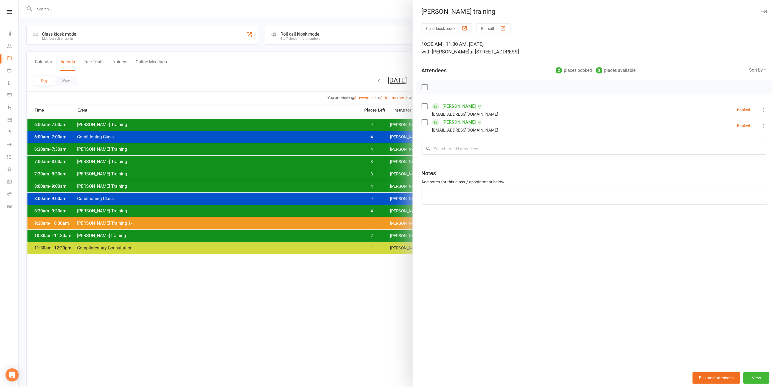
click at [397, 237] on div at bounding box center [397, 193] width 757 height 387
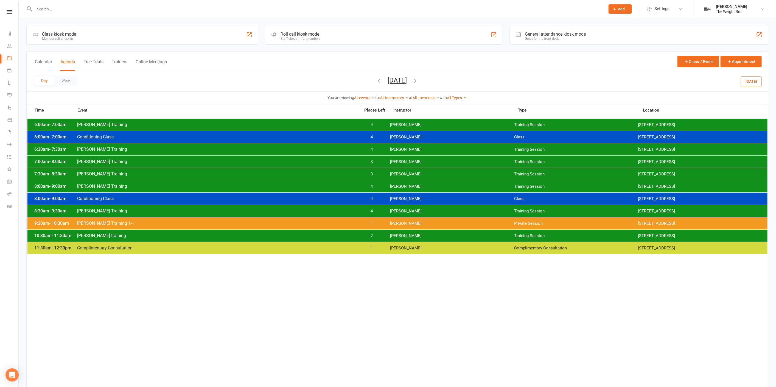
click at [407, 83] on button "Wednesday, Sep 17, 2025" at bounding box center [397, 81] width 19 height 8
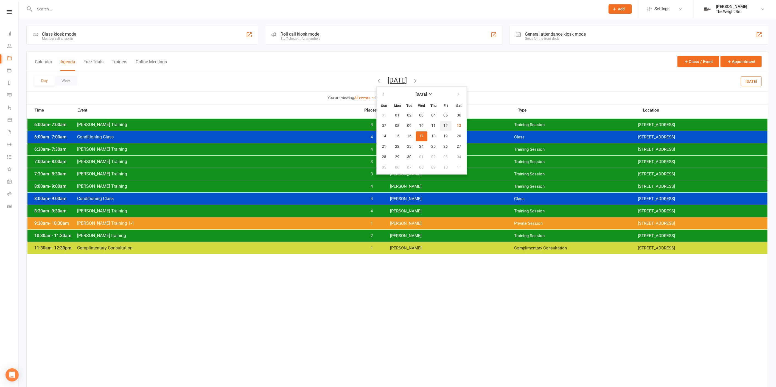
click at [440, 126] on button "12" at bounding box center [446, 126] width 12 height 10
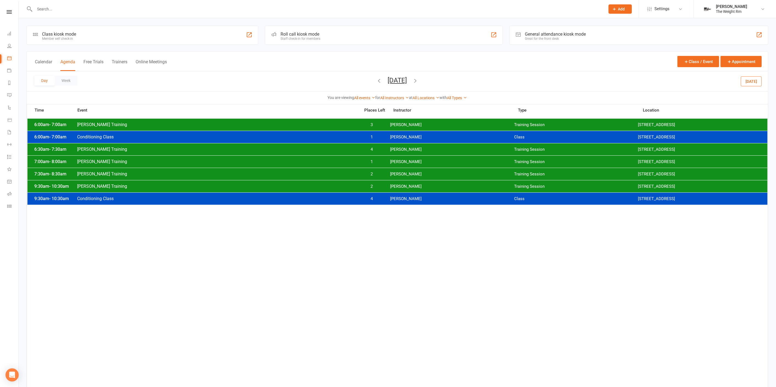
click at [417, 188] on div "9:30am - 10:30am Clayton Training 2 Clayton Moore Training Session 2535 W 237th…" at bounding box center [397, 187] width 740 height 12
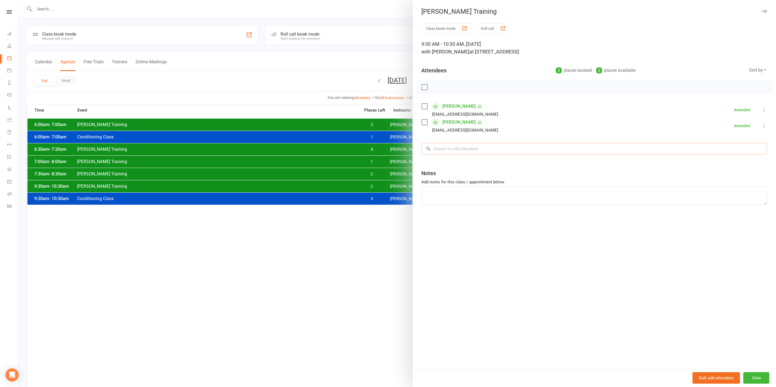
click at [446, 147] on input "search" at bounding box center [593, 149] width 345 height 12
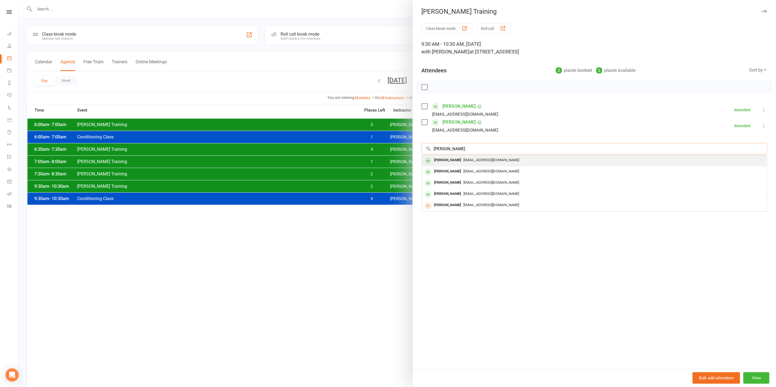
type input "kathlee"
click at [478, 165] on div "Kathleen Gorze Kgorze@gmail.com" at bounding box center [594, 160] width 345 height 11
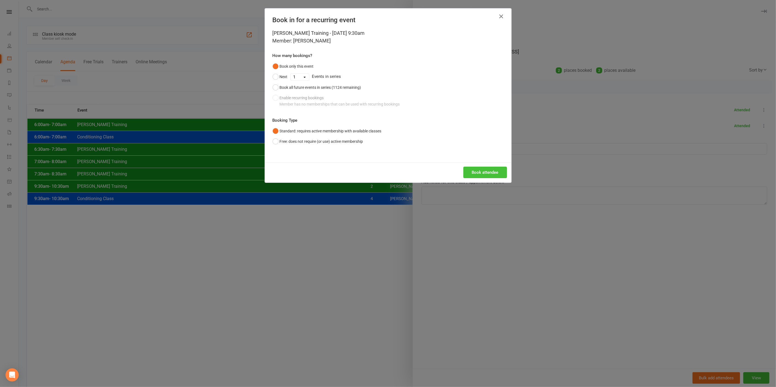
click at [499, 172] on button "Book attendee" at bounding box center [485, 173] width 44 height 12
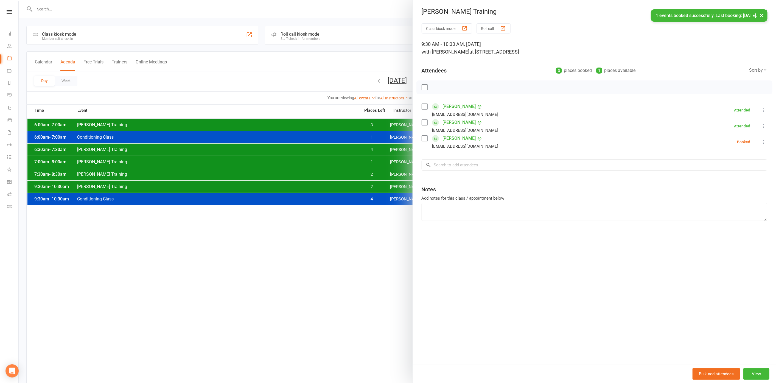
click at [368, 70] on div at bounding box center [397, 191] width 757 height 383
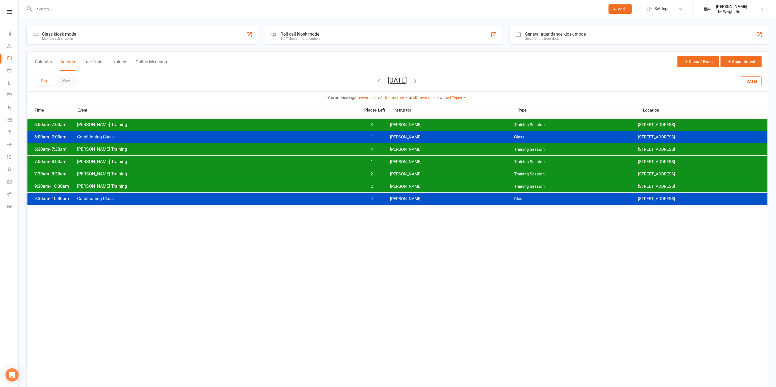
click at [418, 184] on span "[PERSON_NAME]" at bounding box center [452, 186] width 124 height 5
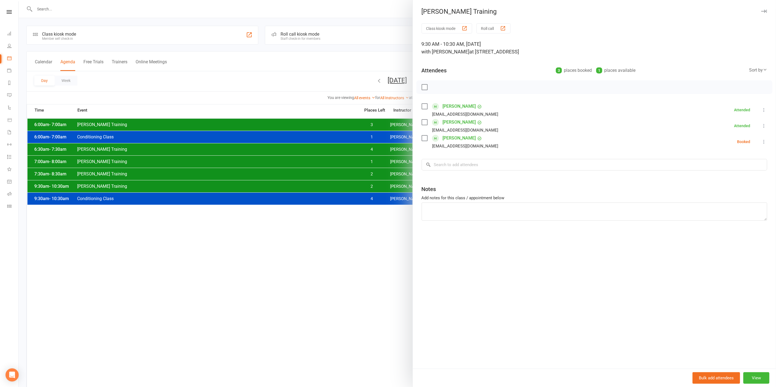
click at [370, 184] on div at bounding box center [397, 193] width 757 height 387
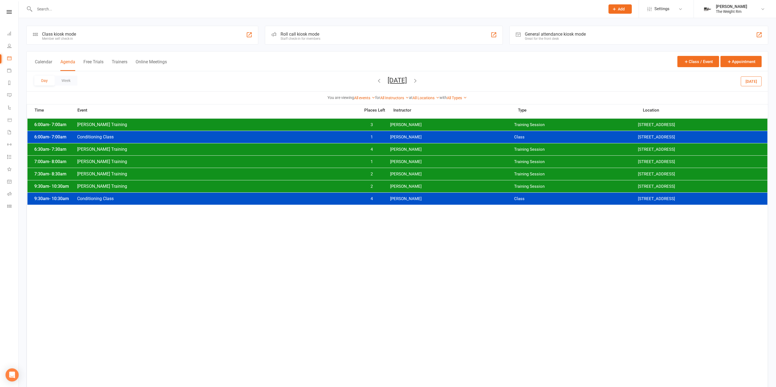
click at [376, 79] on icon "button" at bounding box center [379, 81] width 6 height 6
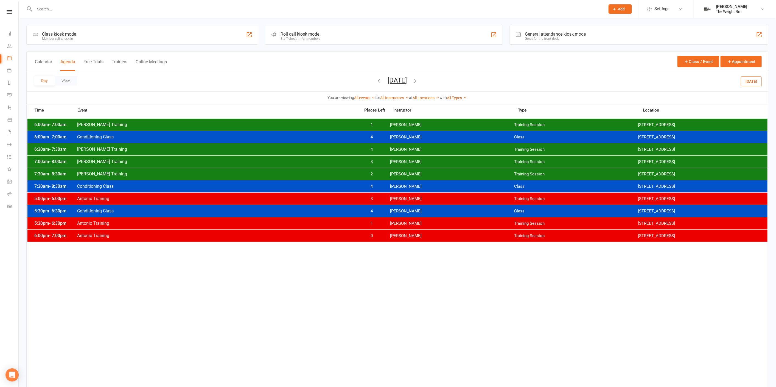
click at [440, 71] on div "Calendar Agenda Free Trials Trainers Online Meetings Class / Event Appointment" at bounding box center [397, 62] width 741 height 20
click at [418, 78] on icon "button" at bounding box center [415, 81] width 6 height 6
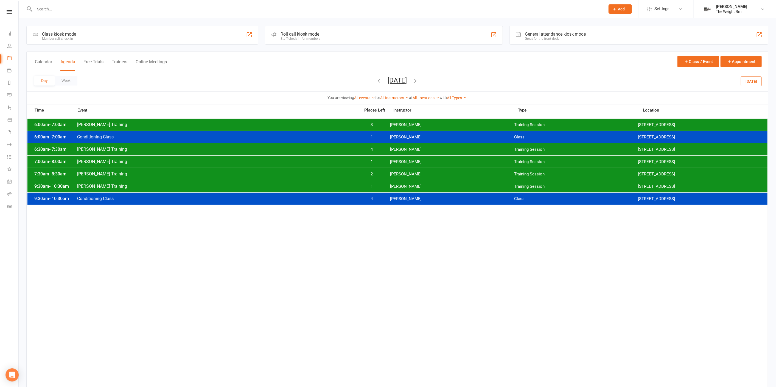
click at [412, 84] on span "Friday, Sep 12, 2025 September 2025 Sun Mon Tue Wed Thu Fri Sat 31 01 02 03 04 …" at bounding box center [397, 82] width 30 height 10
click at [437, 89] on div "Day Week Friday, Sep 12, 2025 September 2025 Sun Mon Tue Wed Thu Fri Sat 31 01 …" at bounding box center [397, 81] width 741 height 20
drag, startPoint x: 408, startPoint y: 89, endPoint x: 415, endPoint y: 82, distance: 10.1
click at [409, 89] on div "Day Week Friday, Sep 12, 2025 September 2025 Sun Mon Tue Wed Thu Fri Sat 31 01 …" at bounding box center [397, 81] width 741 height 20
click at [407, 81] on button "Friday, Sep 12, 2025" at bounding box center [397, 81] width 19 height 8
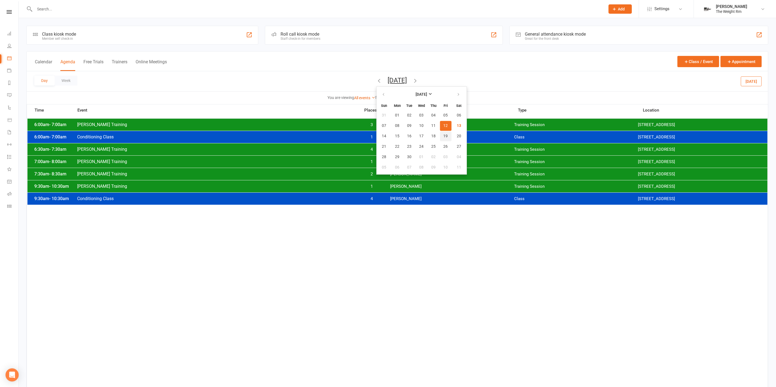
click at [440, 134] on button "19" at bounding box center [446, 136] width 12 height 10
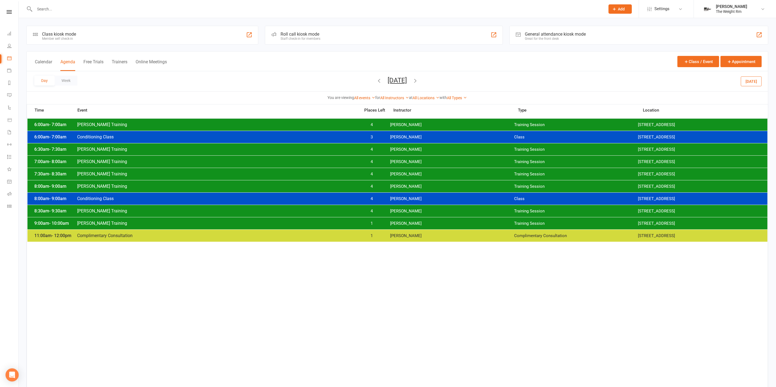
click at [413, 75] on div "Day Week Friday, Sep 19, 2025 September 2025 Sun Mon Tue Wed Thu Fri Sat 31 01 …" at bounding box center [397, 81] width 741 height 20
click at [407, 78] on button "Friday, Sep 19, 2025" at bounding box center [397, 81] width 19 height 8
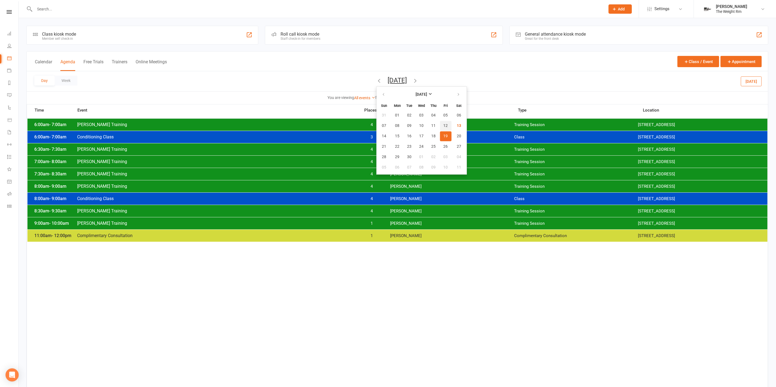
click at [443, 124] on span "12" at bounding box center [445, 126] width 4 height 4
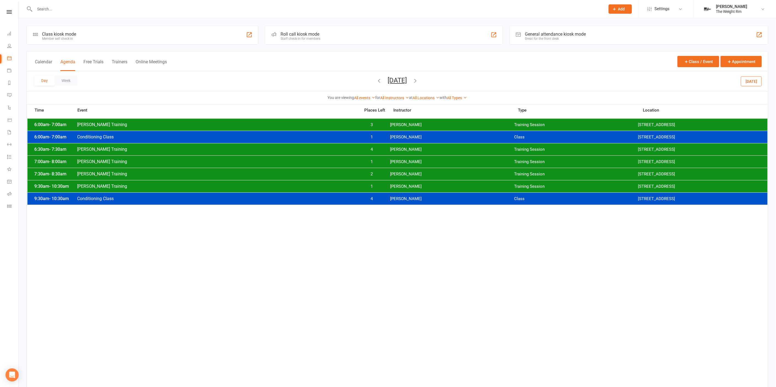
click at [407, 81] on button "Friday, Sep 12, 2025" at bounding box center [397, 81] width 19 height 8
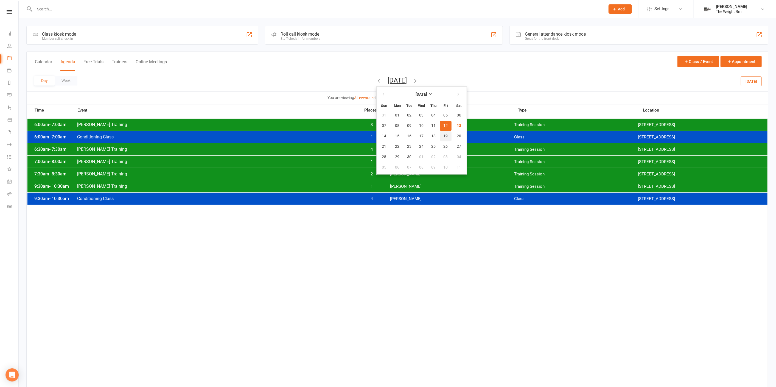
click at [440, 134] on button "19" at bounding box center [446, 136] width 12 height 10
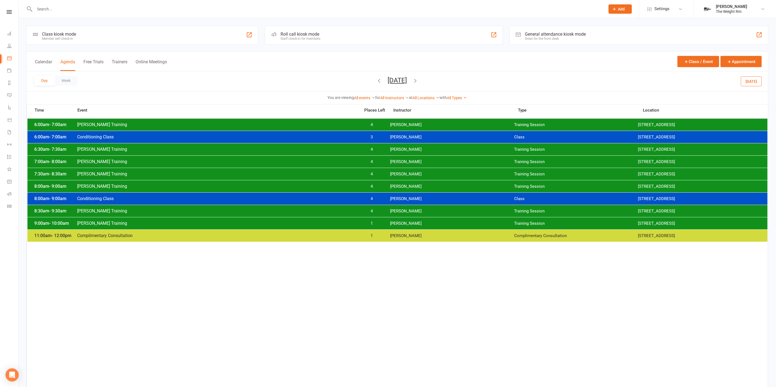
click at [407, 83] on button "Friday, Sep 19, 2025" at bounding box center [397, 81] width 19 height 8
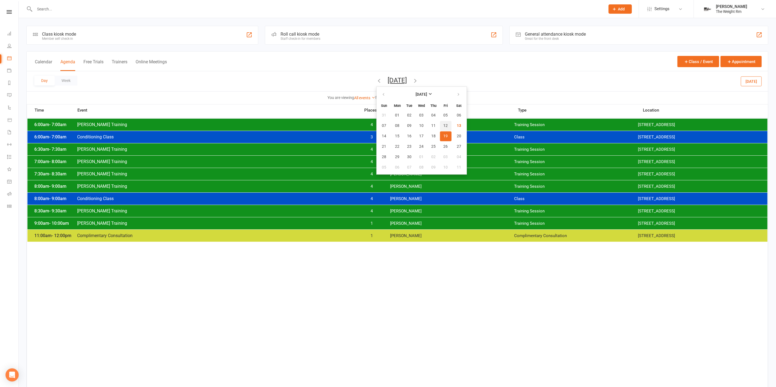
click at [440, 121] on button "12" at bounding box center [446, 126] width 12 height 10
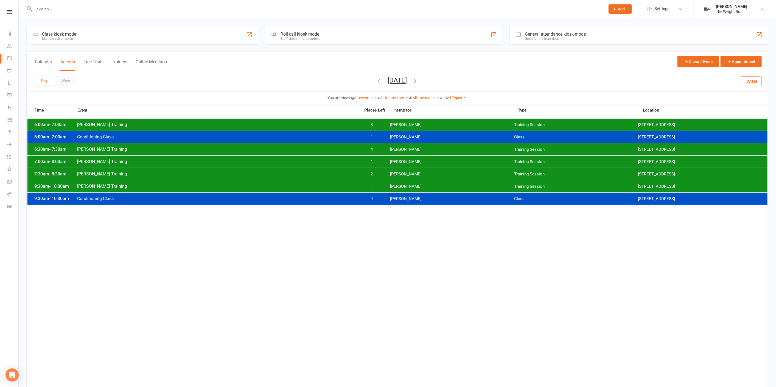
click at [407, 83] on button "Friday, Sep 12, 2025" at bounding box center [397, 81] width 19 height 8
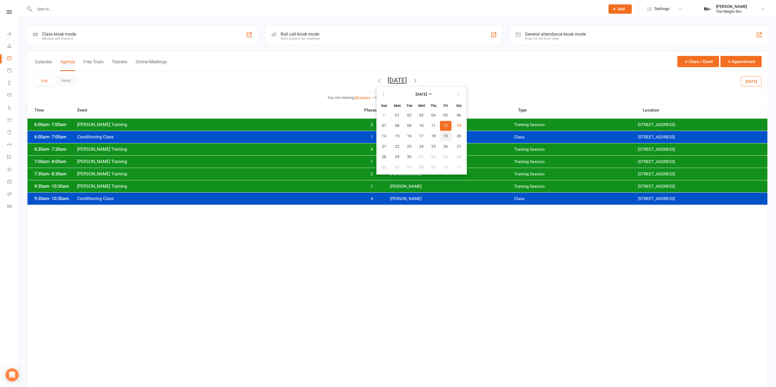
click at [443, 136] on span "19" at bounding box center [445, 136] width 4 height 4
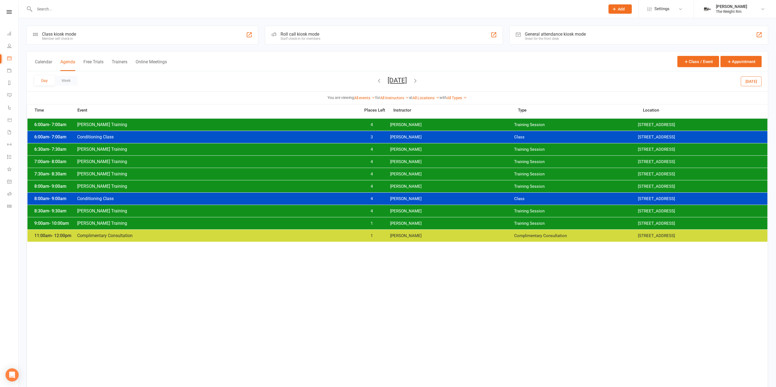
click at [421, 86] on div "Day Week Friday, Sep 19, 2025 September 2025 Sun Mon Tue Wed Thu Fri Sat 31 01 …" at bounding box center [397, 81] width 741 height 20
click at [407, 83] on button "Friday, Sep 19, 2025" at bounding box center [397, 81] width 19 height 8
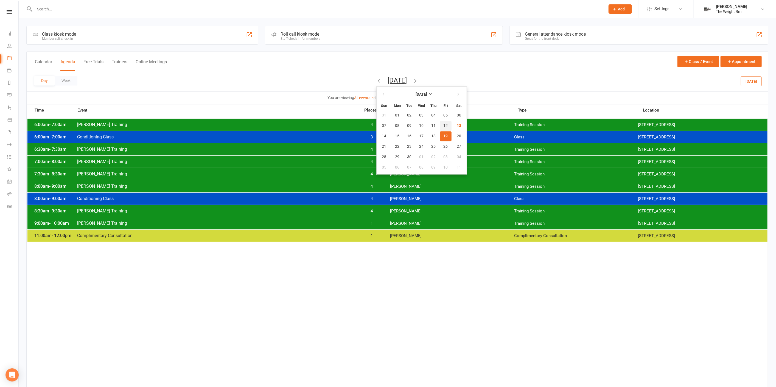
click at [440, 123] on button "12" at bounding box center [446, 126] width 12 height 10
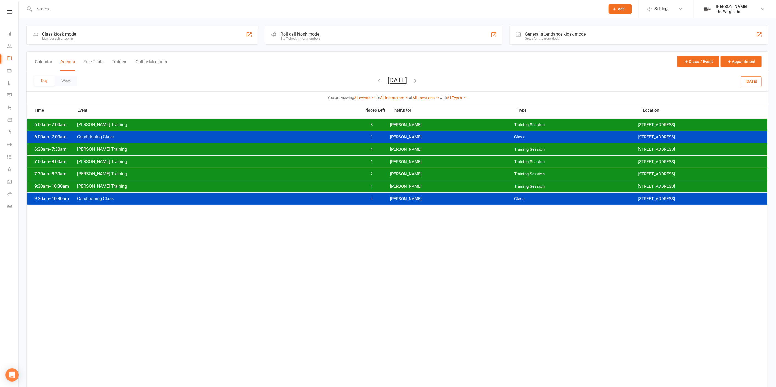
click at [420, 184] on span "[PERSON_NAME]" at bounding box center [452, 186] width 124 height 5
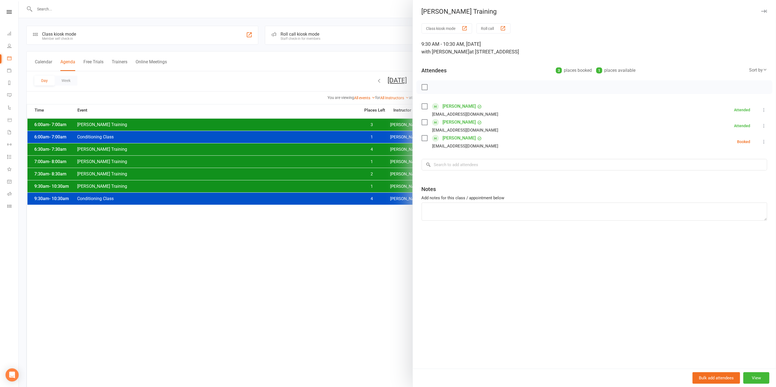
click at [389, 184] on div at bounding box center [397, 193] width 757 height 387
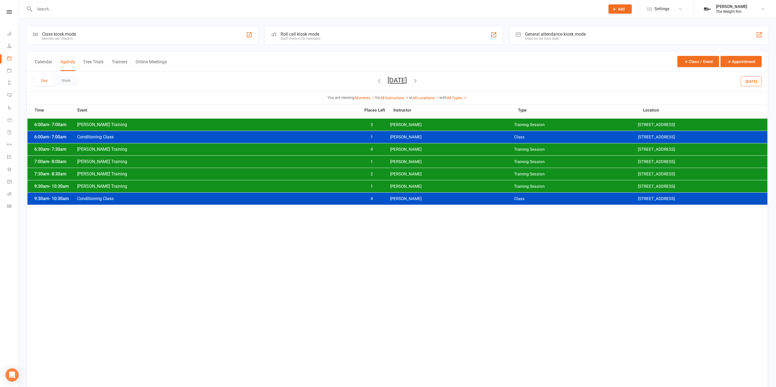
click at [407, 79] on button "Friday, Sep 12, 2025" at bounding box center [397, 81] width 19 height 8
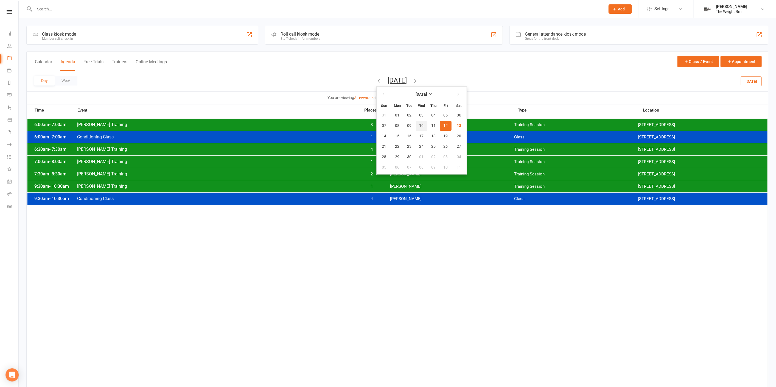
click at [416, 126] on button "10" at bounding box center [422, 126] width 12 height 10
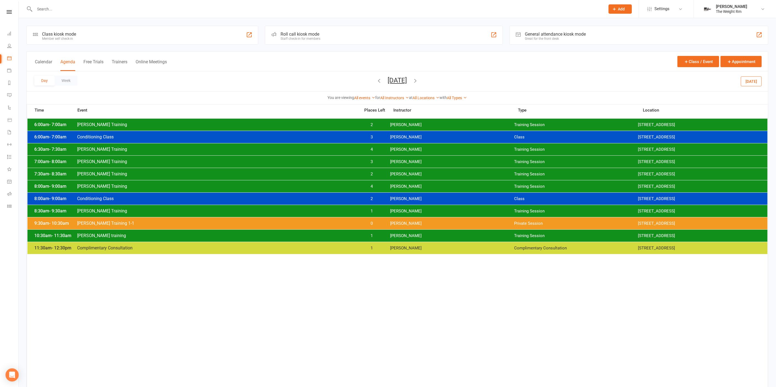
click at [412, 84] on span "Wednesday, Sep 10, 2025 September 2025 Sun Mon Tue Wed Thu Fri Sat 31 01 02 03 …" at bounding box center [397, 82] width 30 height 10
click at [407, 81] on button "Wednesday, Sep 10, 2025" at bounding box center [397, 81] width 19 height 8
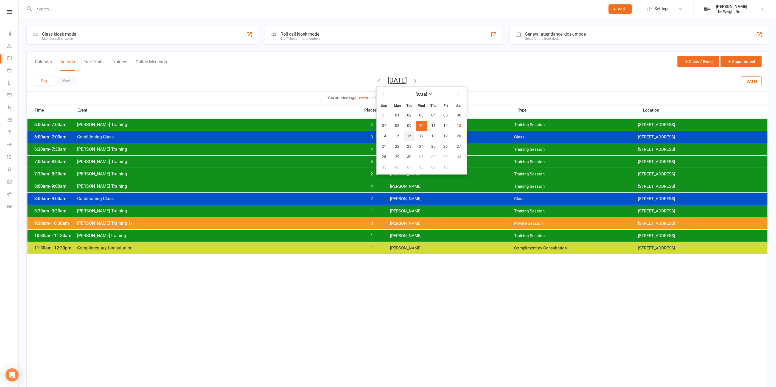
click at [404, 136] on button "16" at bounding box center [410, 136] width 12 height 10
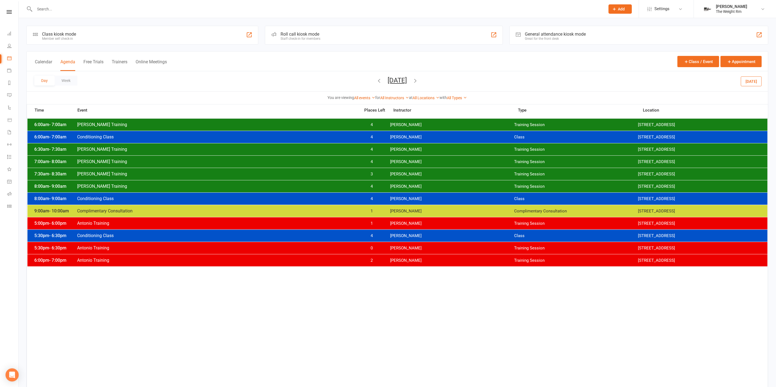
click at [401, 86] on div "Day Week Tuesday, Sep 16, 2025 September 2025 Sun Mon Tue Wed Thu Fri Sat 31 01…" at bounding box center [397, 81] width 741 height 20
click at [401, 81] on button "Tuesday, Sep 16, 2025" at bounding box center [397, 81] width 19 height 8
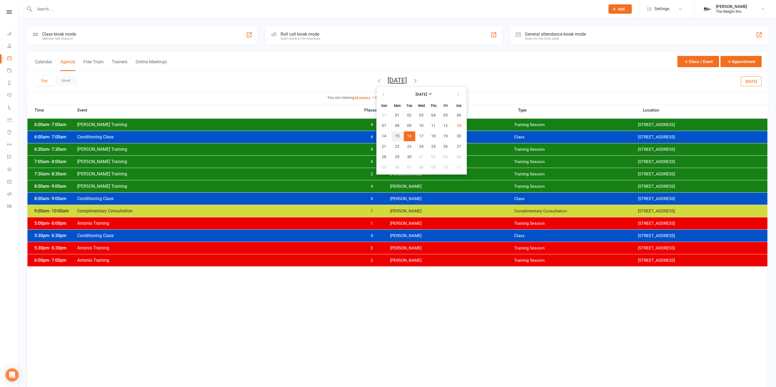
click at [395, 134] on span "15" at bounding box center [397, 136] width 4 height 4
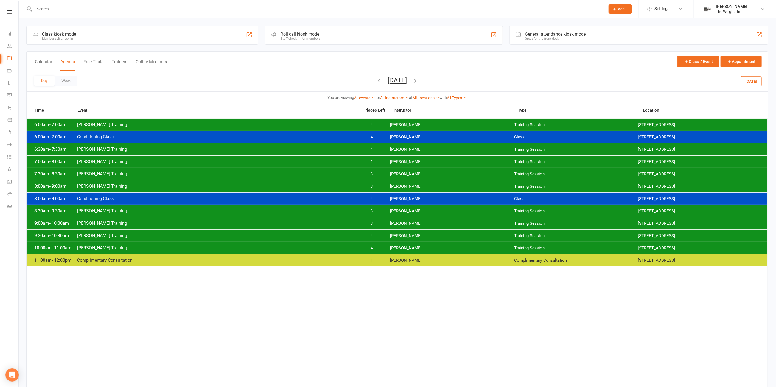
click at [407, 77] on button "Monday, Sep 15, 2025" at bounding box center [397, 81] width 19 height 8
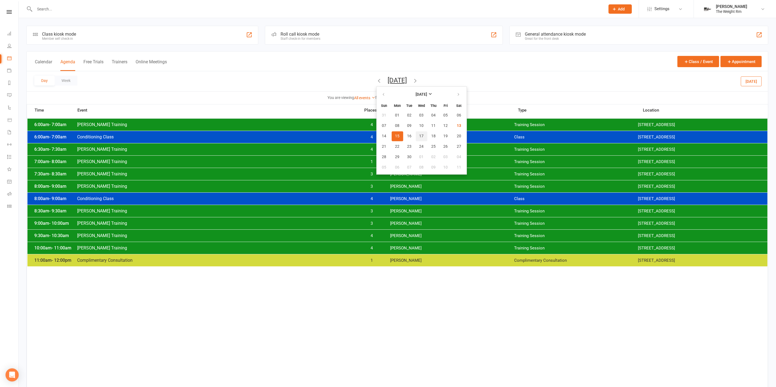
click at [419, 134] on span "17" at bounding box center [421, 136] width 4 height 4
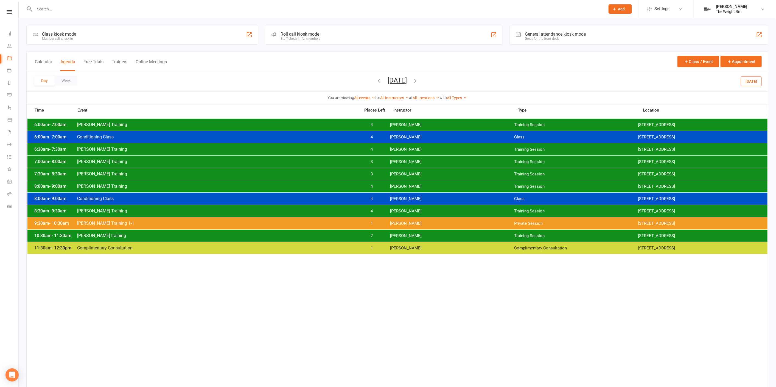
click at [342, 237] on span "Clayton training" at bounding box center [217, 235] width 280 height 5
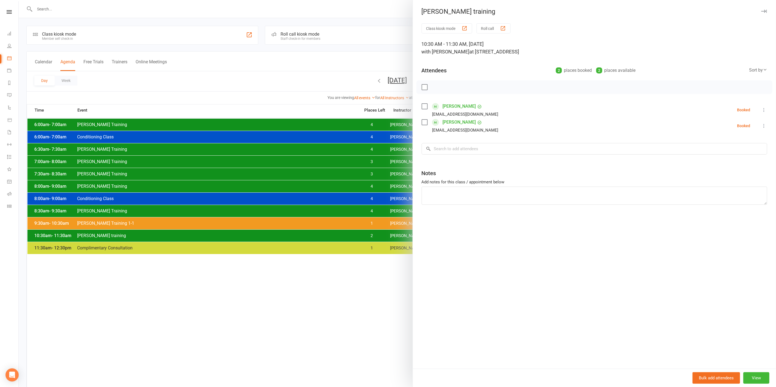
click at [342, 237] on div at bounding box center [397, 193] width 757 height 387
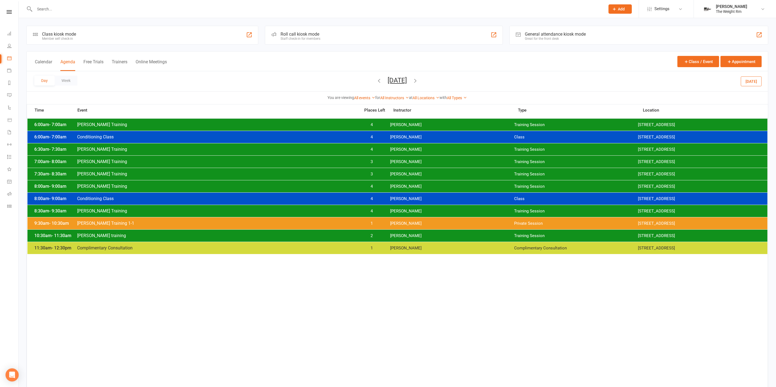
click at [342, 237] on span "Clayton training" at bounding box center [217, 235] width 280 height 5
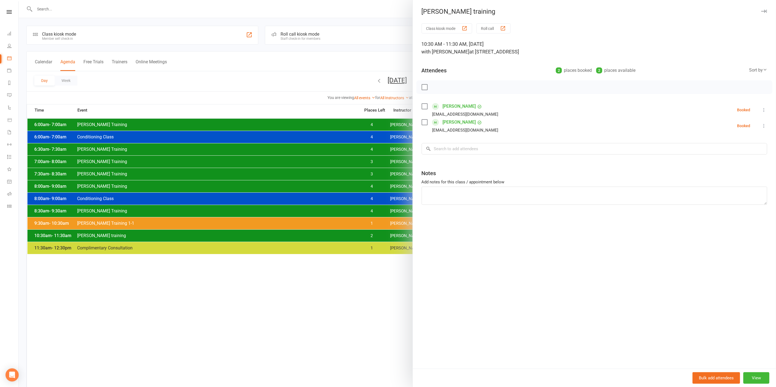
click at [342, 236] on div at bounding box center [397, 193] width 757 height 387
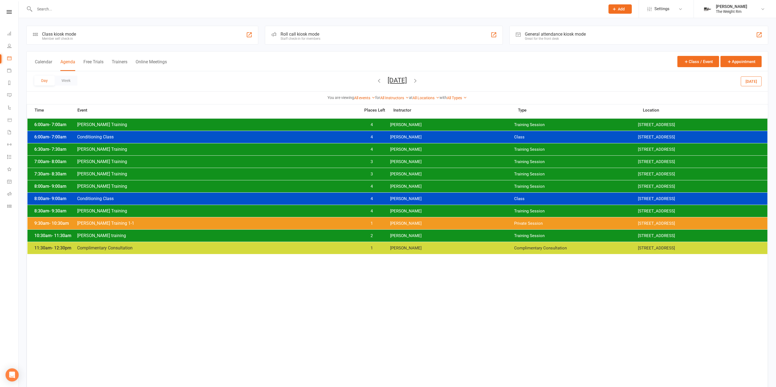
click at [406, 84] on span "Wednesday, Sep 17, 2025 September 2025 Sun Mon Tue Wed Thu Fri Sat 31 01 02 03 …" at bounding box center [397, 82] width 30 height 10
click at [406, 83] on button "Wednesday, Sep 17, 2025" at bounding box center [397, 81] width 19 height 8
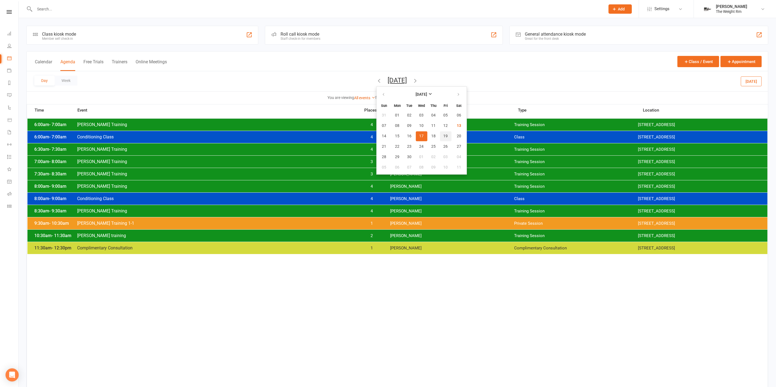
click at [440, 140] on button "19" at bounding box center [446, 136] width 12 height 10
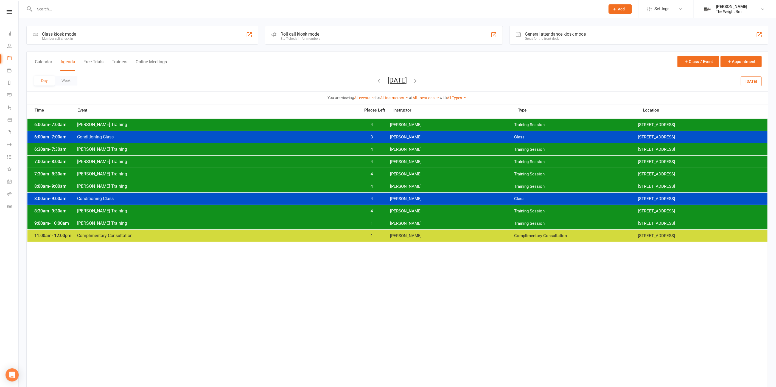
click at [396, 80] on button "Friday, Sep 19, 2025" at bounding box center [397, 81] width 19 height 8
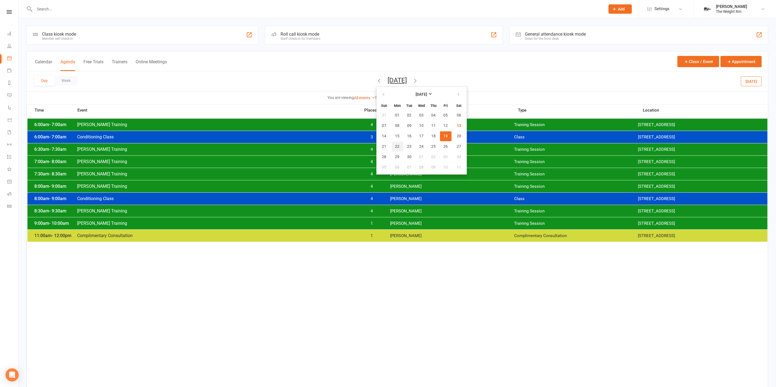
click at [395, 145] on span "22" at bounding box center [397, 147] width 4 height 4
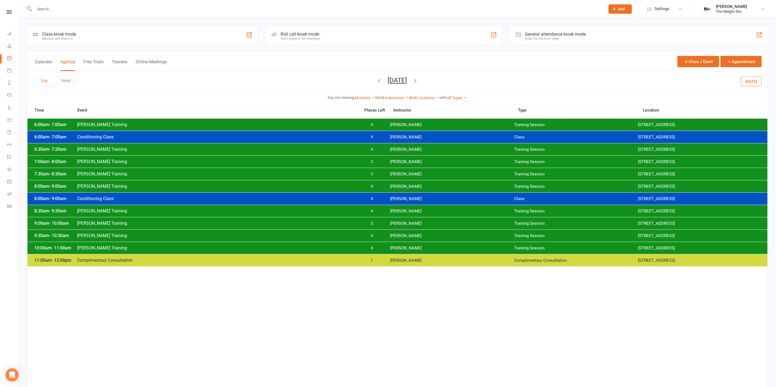
click at [366, 243] on div "10:00am - 11:00am Clayton Training 4 Clayton Moore Training Session 2535 W 237t…" at bounding box center [397, 248] width 740 height 12
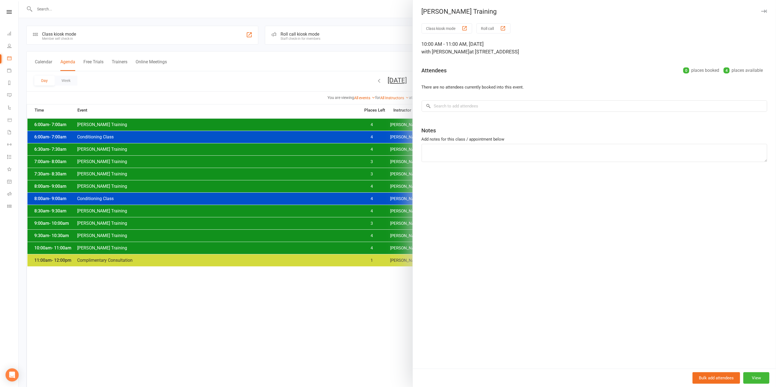
click at [362, 246] on div at bounding box center [397, 193] width 757 height 387
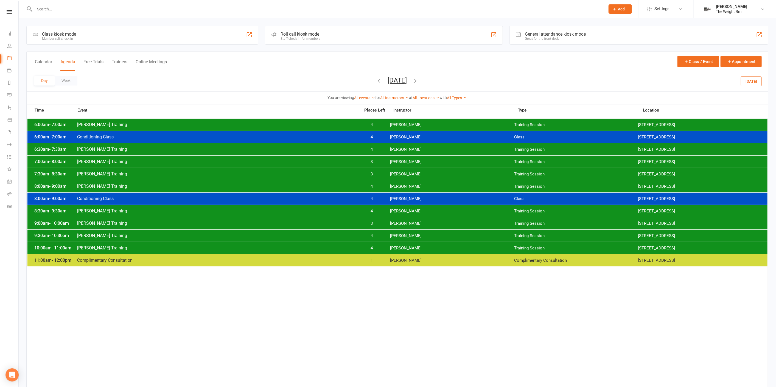
click at [364, 247] on span "4" at bounding box center [371, 248] width 29 height 5
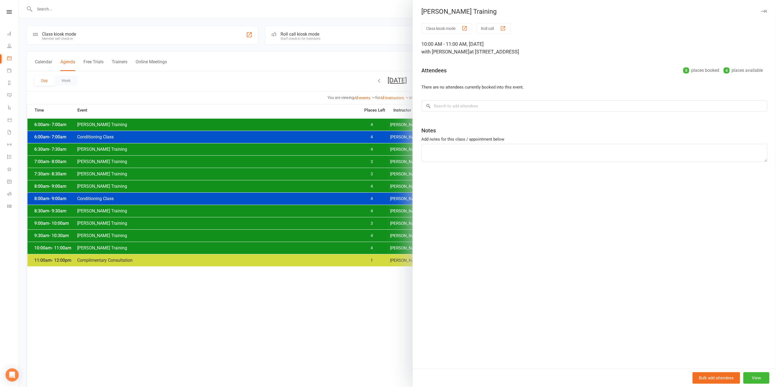
click at [365, 247] on div at bounding box center [397, 193] width 757 height 387
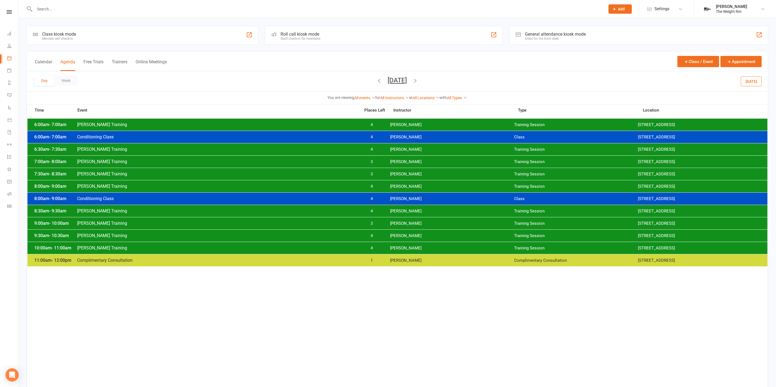
click at [407, 79] on button "Monday, Sep 22, 2025" at bounding box center [397, 81] width 19 height 8
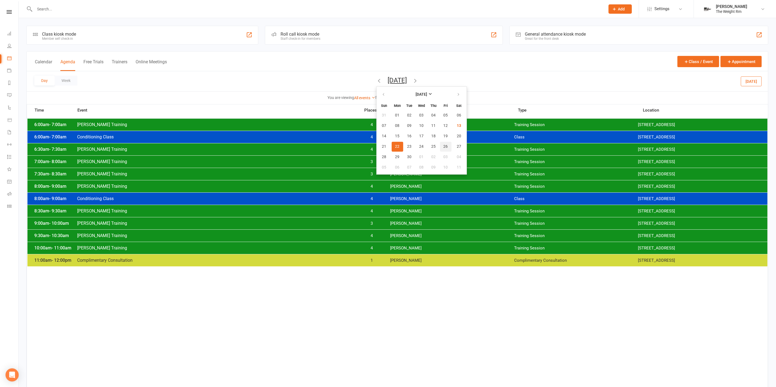
click at [443, 145] on span "26" at bounding box center [445, 147] width 4 height 4
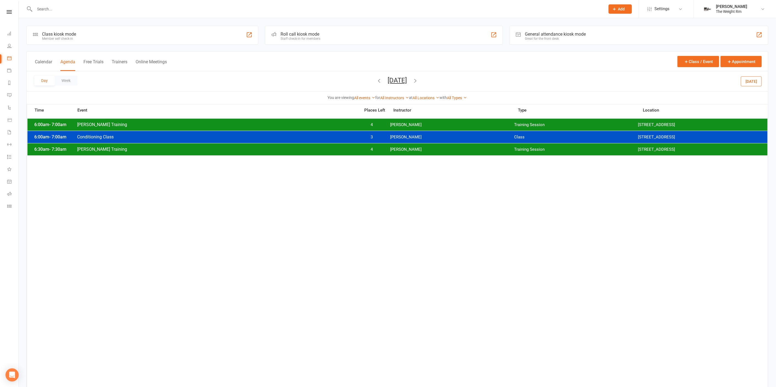
click at [407, 83] on button "Friday, Sep 26, 2025" at bounding box center [397, 81] width 19 height 8
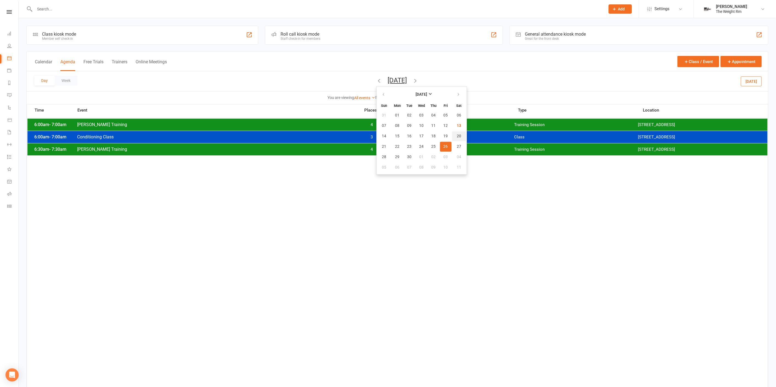
click at [452, 135] on button "20" at bounding box center [459, 136] width 14 height 10
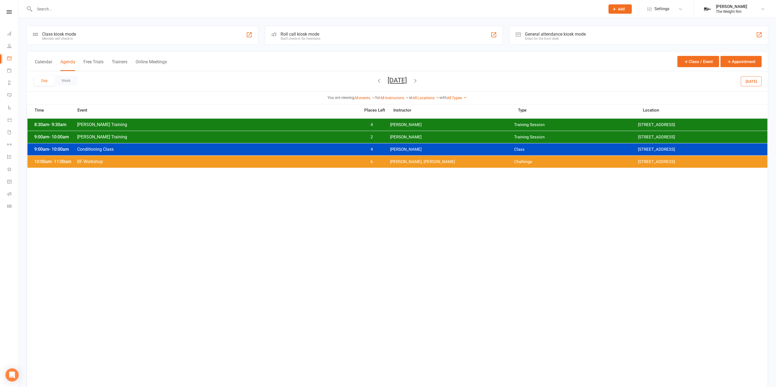
click at [438, 164] on span "Antonio Reyes, Clayton Moore" at bounding box center [452, 161] width 124 height 5
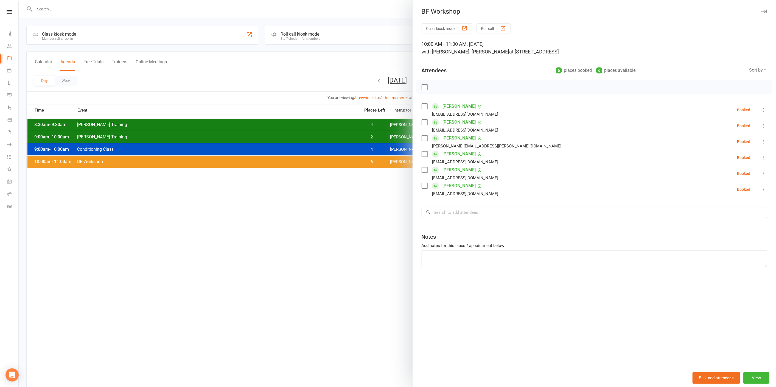
click at [382, 160] on div at bounding box center [397, 193] width 757 height 387
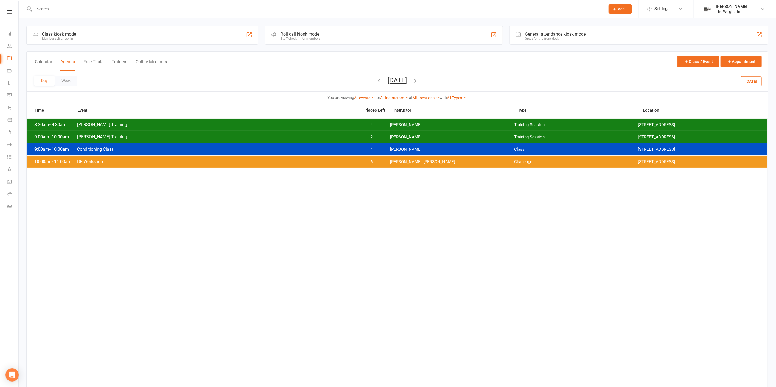
click at [401, 165] on div "10:00am - 11:00am BF Workshop 6 Antonio Reyes, Clayton Moore Challenge 2535 W 2…" at bounding box center [397, 162] width 740 height 12
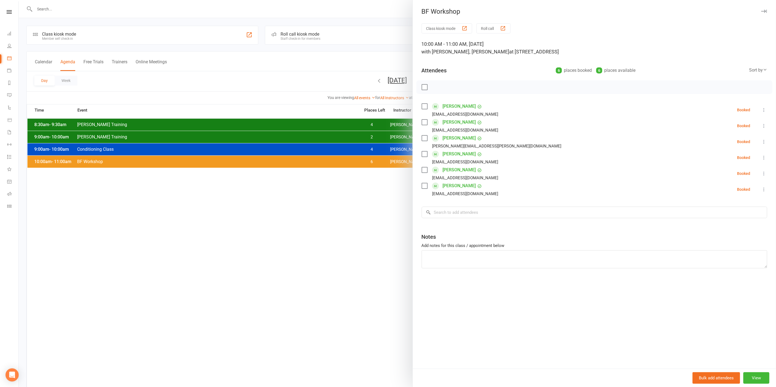
click at [395, 162] on div at bounding box center [397, 193] width 757 height 387
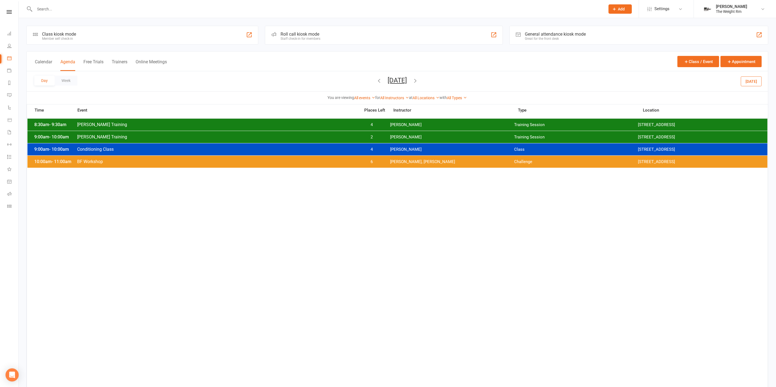
click at [409, 159] on span "Antonio Reyes, Clayton Moore" at bounding box center [452, 161] width 124 height 5
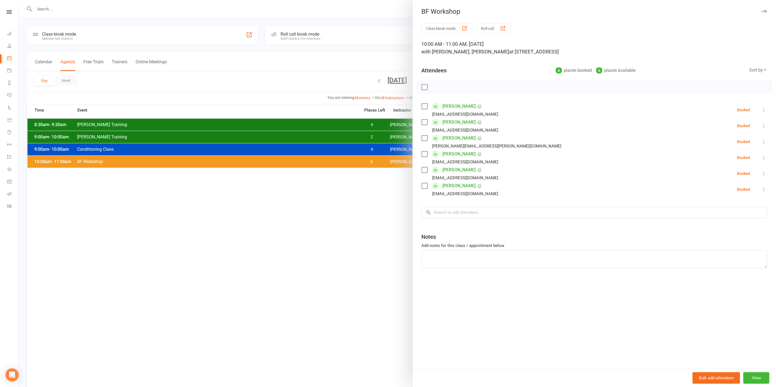
click at [395, 159] on div at bounding box center [397, 193] width 757 height 387
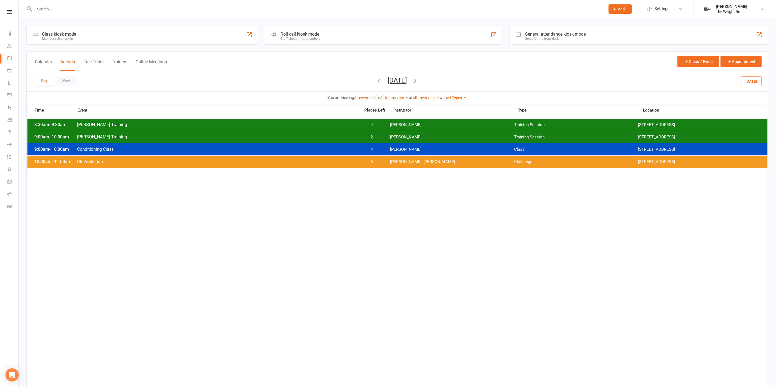
click at [407, 81] on button "Saturday, Sep 20, 2025" at bounding box center [397, 81] width 19 height 8
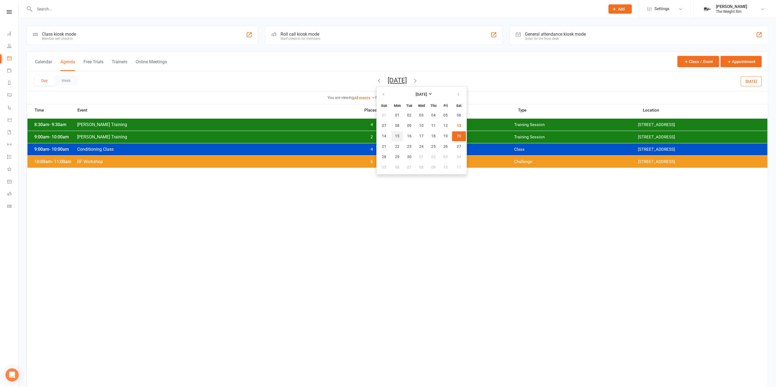
click at [395, 136] on span "15" at bounding box center [397, 136] width 4 height 4
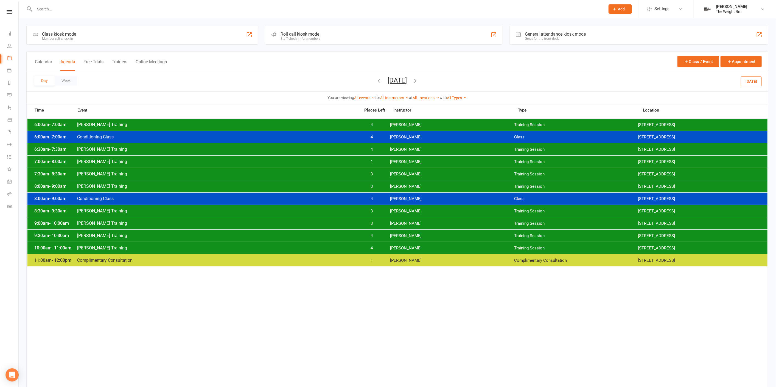
click at [403, 81] on button "Monday, Sep 15, 2025" at bounding box center [397, 81] width 19 height 8
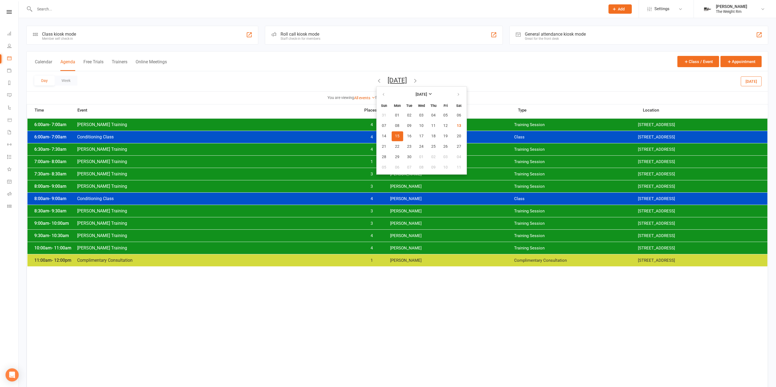
click at [388, 264] on div "11:00am - 12:00pm Complimentary Consultation 1 Clayton Moore Complimentary Cons…" at bounding box center [397, 261] width 740 height 12
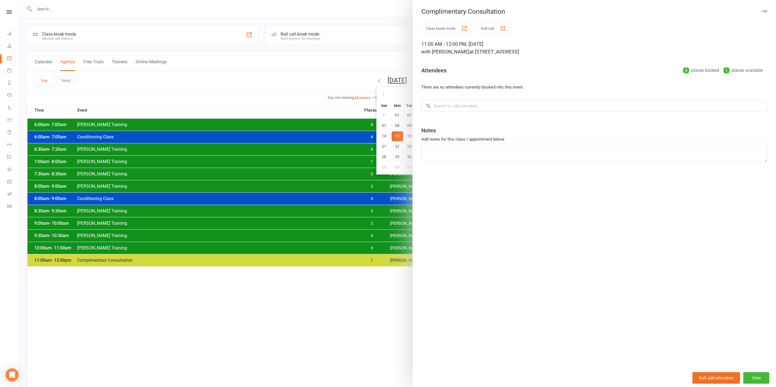
click at [395, 282] on div at bounding box center [397, 193] width 757 height 387
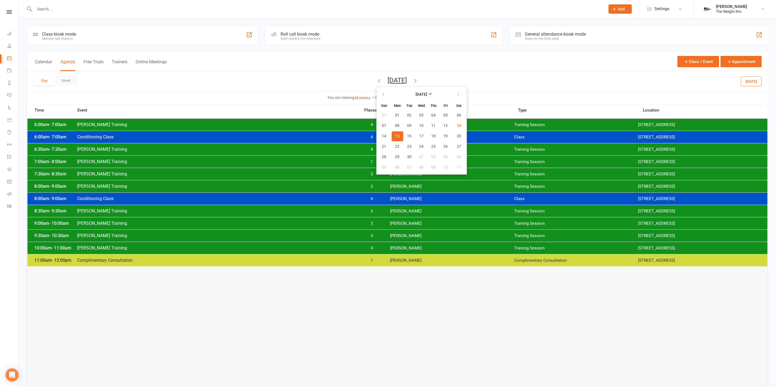
click at [452, 121] on button "13" at bounding box center [459, 126] width 14 height 10
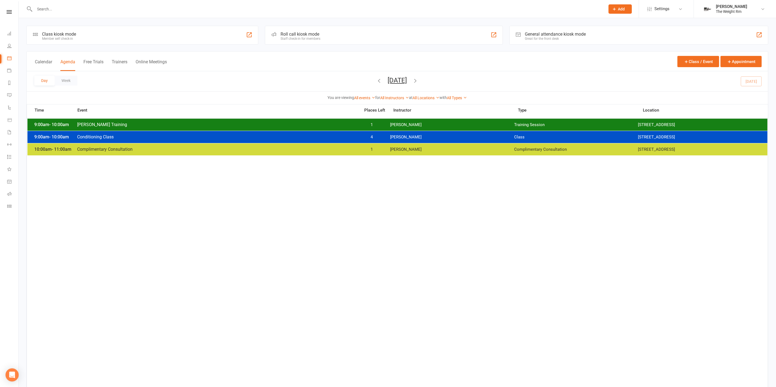
drag, startPoint x: 398, startPoint y: 80, endPoint x: 393, endPoint y: 100, distance: 20.9
click at [399, 79] on button "Saturday, Sep 13, 2025" at bounding box center [397, 81] width 19 height 8
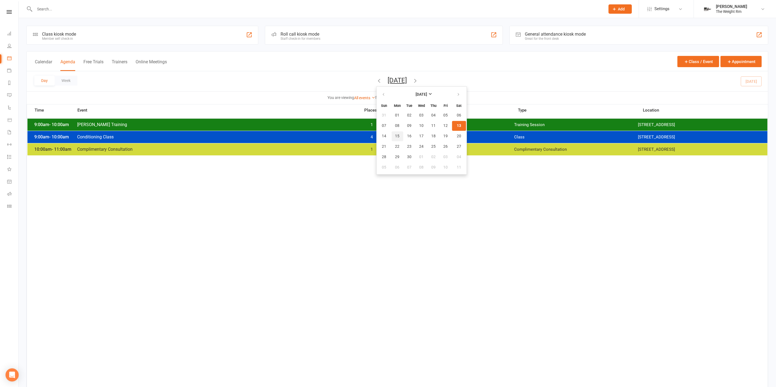
click at [392, 134] on button "15" at bounding box center [398, 136] width 12 height 10
